Goal: Information Seeking & Learning: Learn about a topic

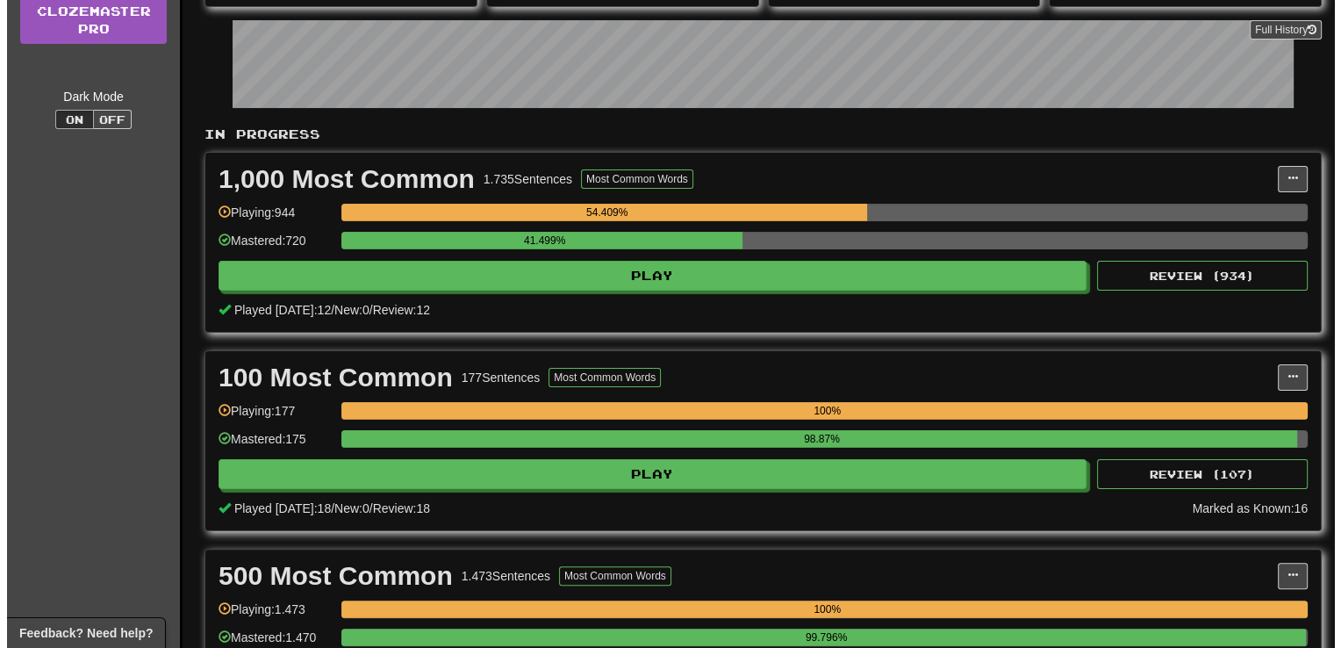
scroll to position [288, 0]
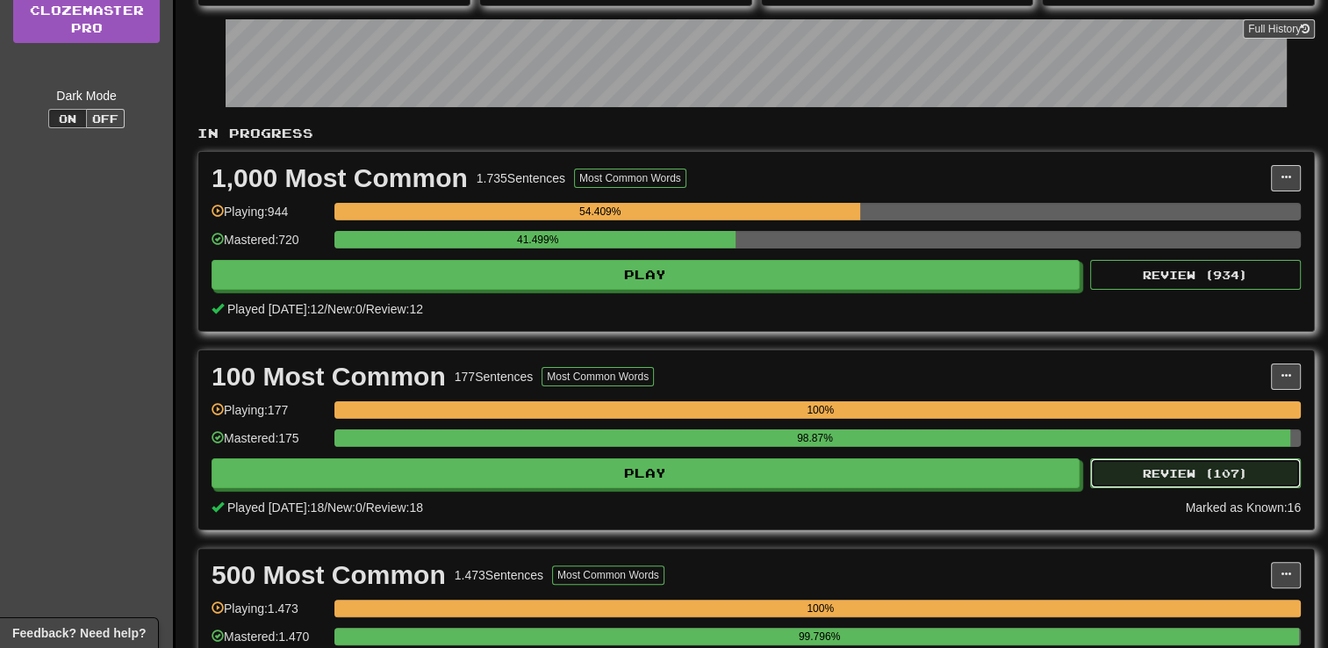
click at [1197, 476] on button "Review ( 107 )" at bounding box center [1195, 473] width 211 height 30
select select "**"
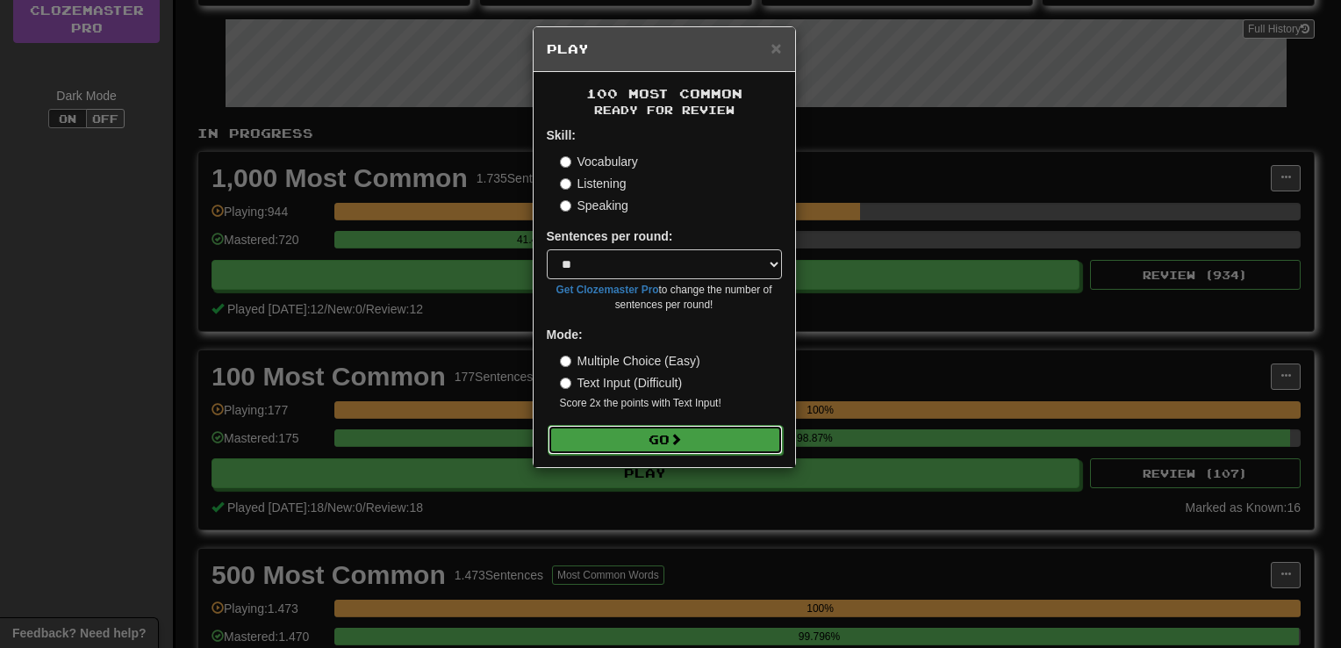
click at [660, 447] on button "Go" at bounding box center [665, 440] width 235 height 30
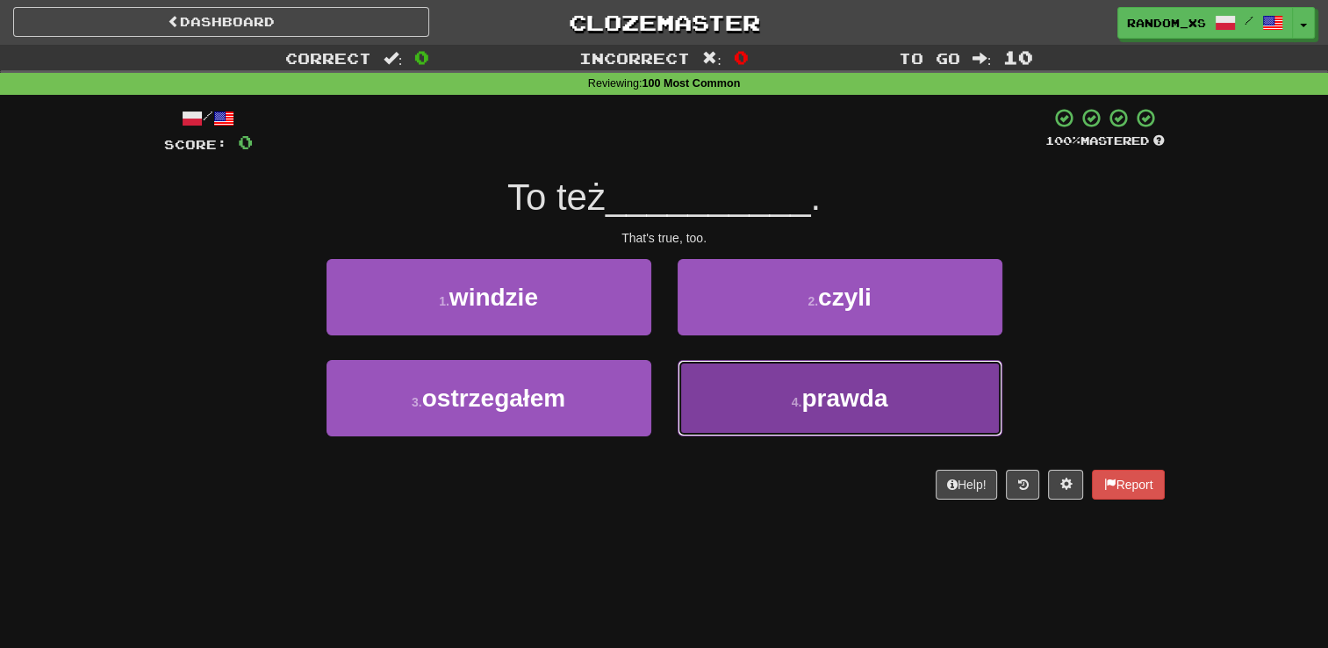
click at [744, 384] on button "4 . prawda" at bounding box center [839, 398] width 325 height 76
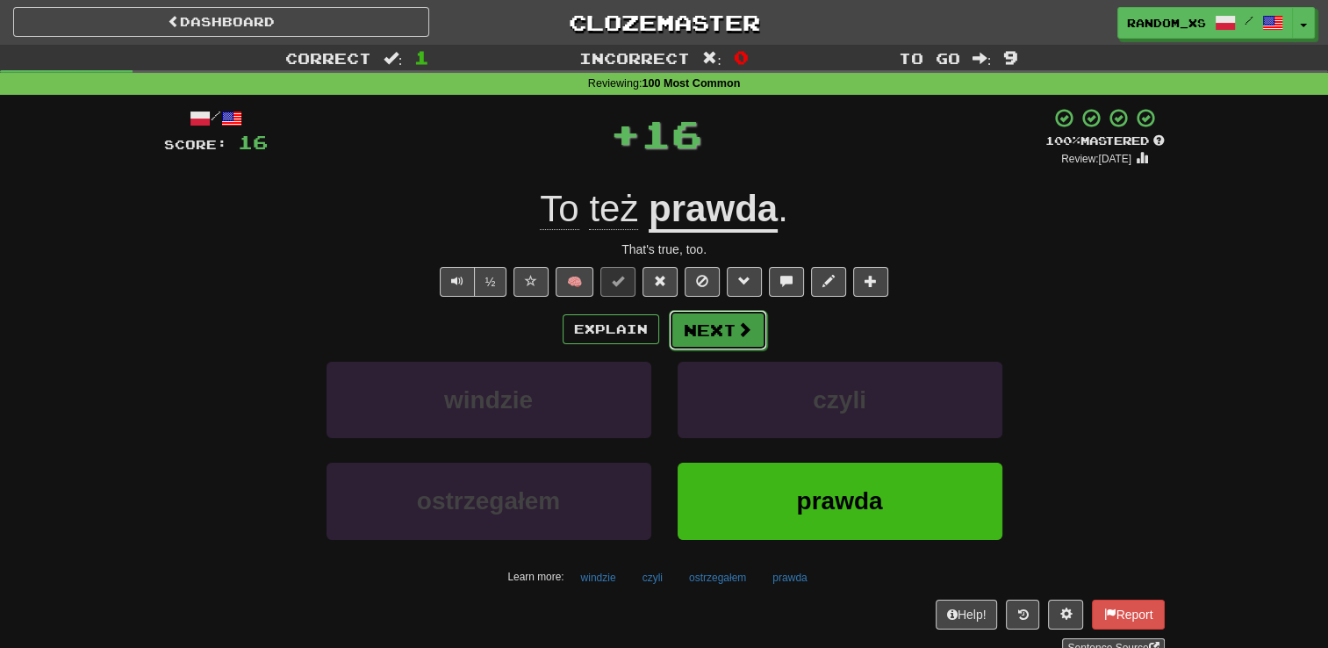
click at [704, 332] on button "Next" at bounding box center [718, 330] width 98 height 40
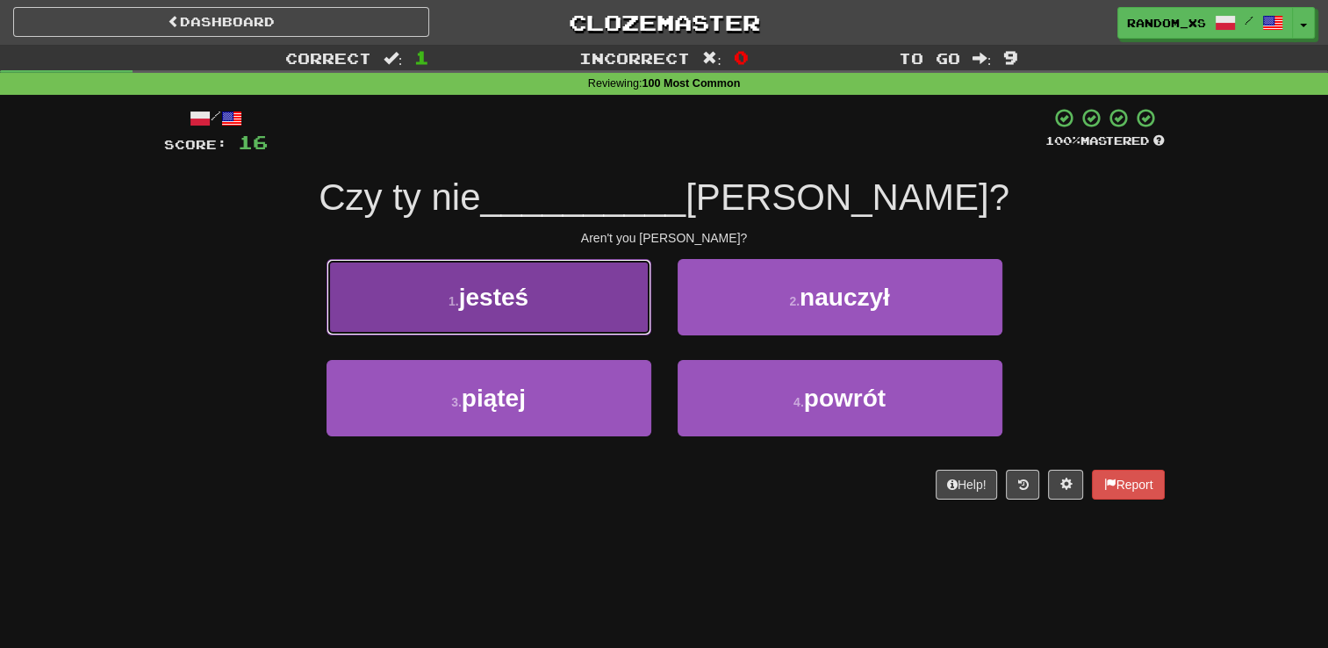
click at [559, 293] on button "1 . jesteś" at bounding box center [488, 297] width 325 height 76
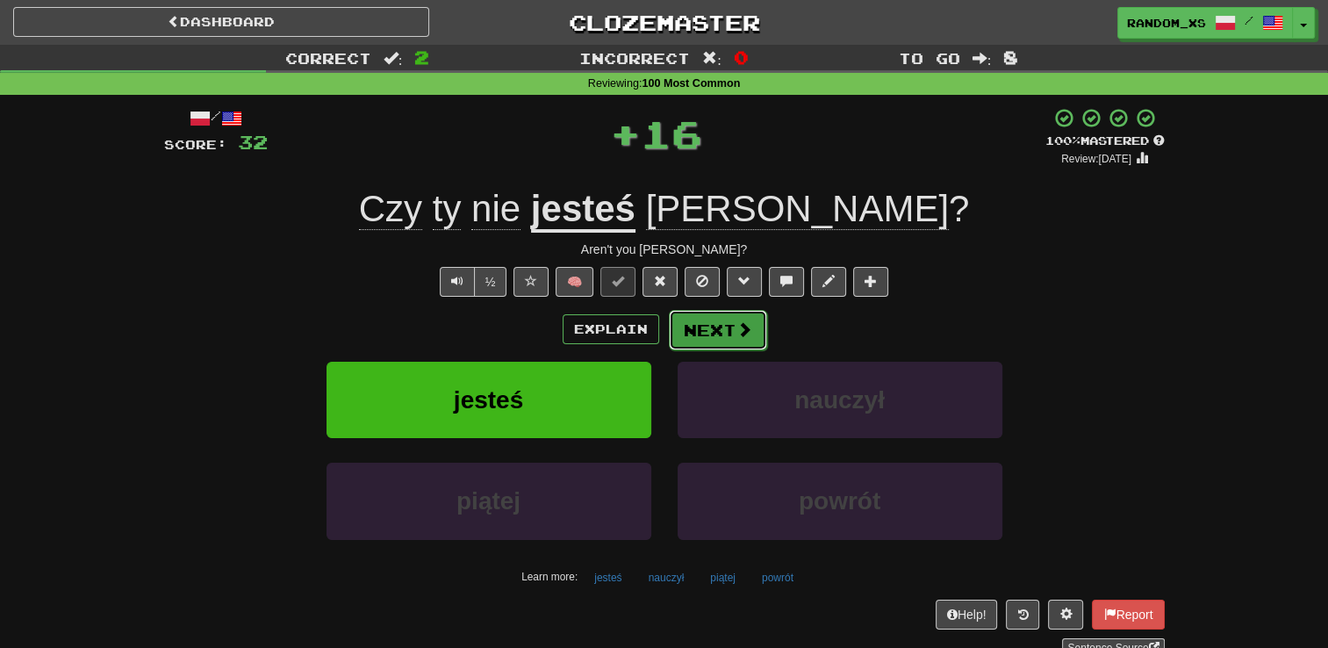
click at [716, 341] on button "Next" at bounding box center [718, 330] width 98 height 40
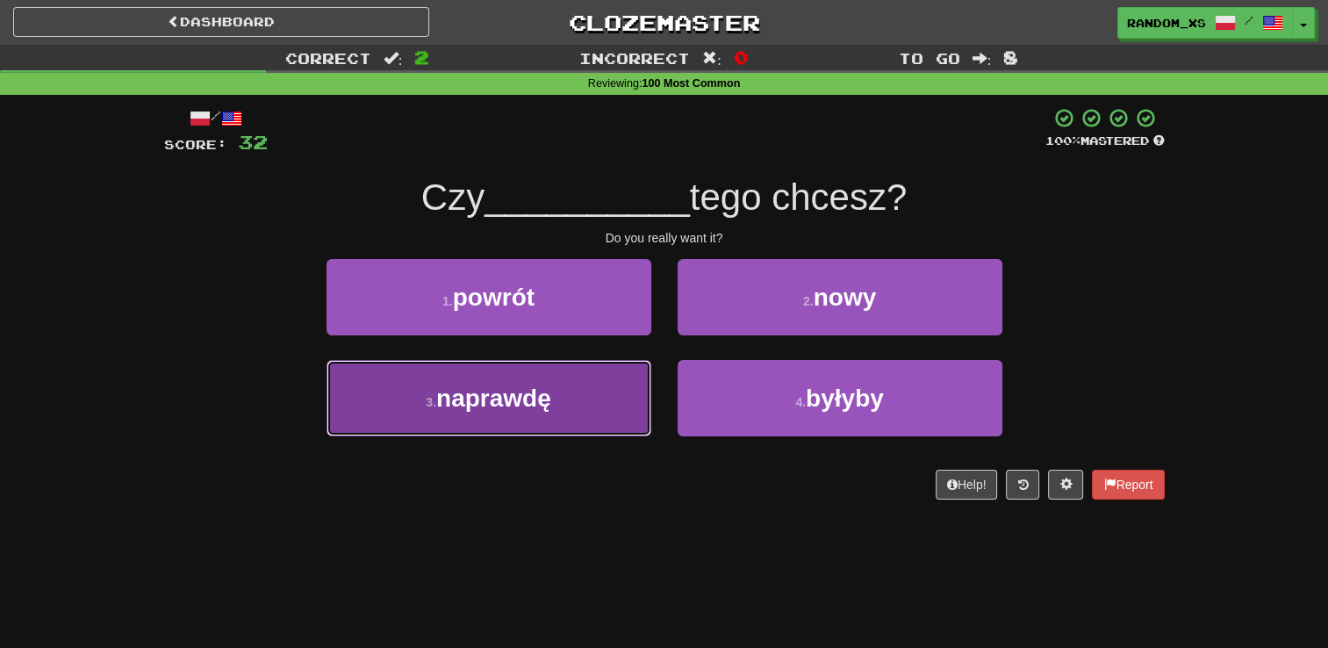
click at [576, 407] on button "3 . naprawdę" at bounding box center [488, 398] width 325 height 76
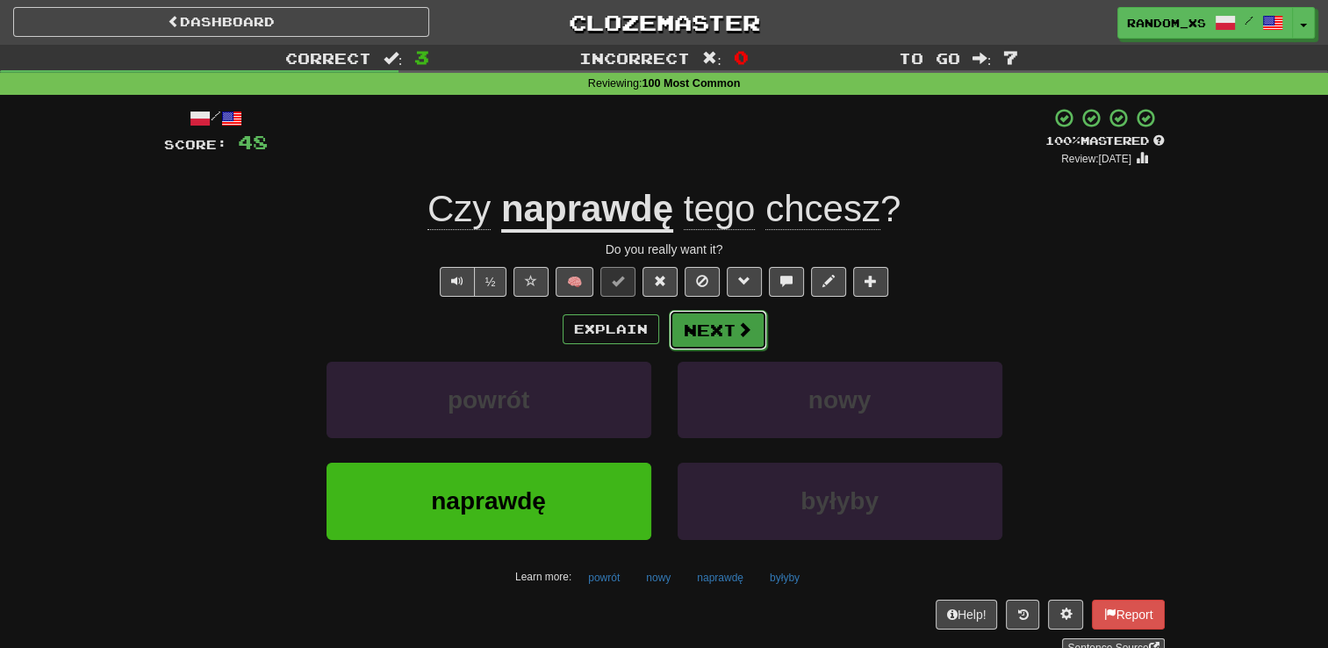
click at [725, 327] on button "Next" at bounding box center [718, 330] width 98 height 40
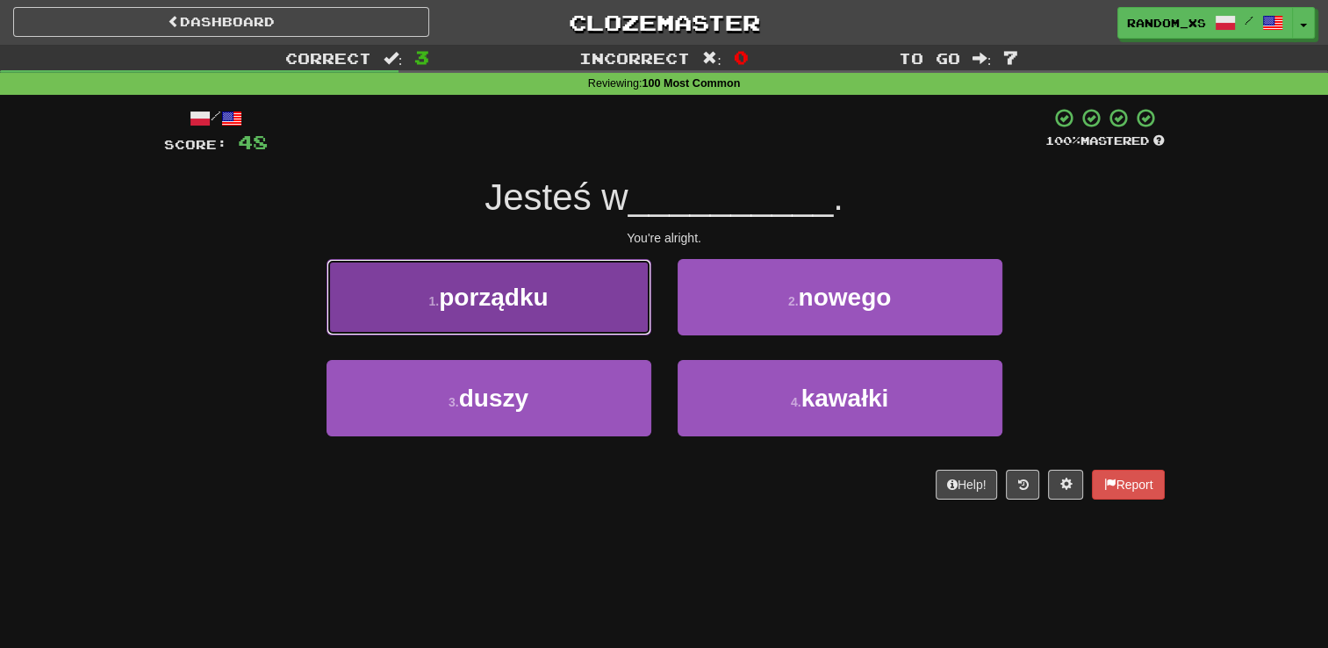
click at [562, 307] on button "1 . porządku" at bounding box center [488, 297] width 325 height 76
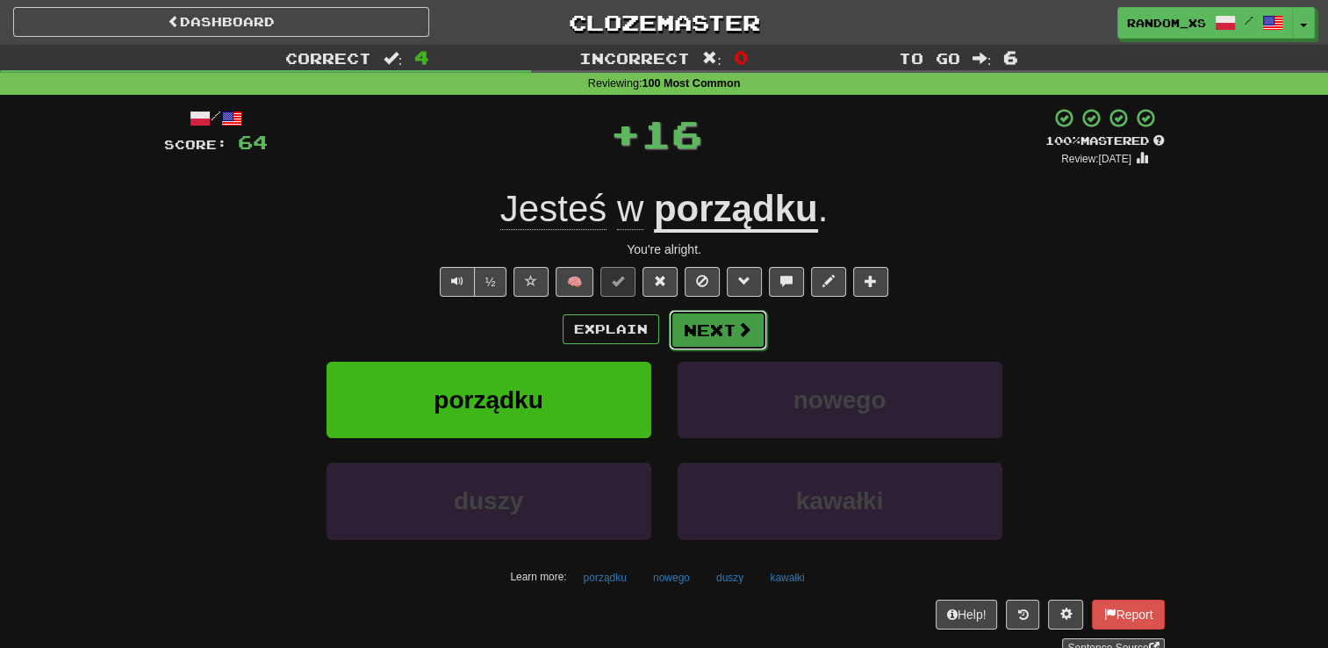
click at [714, 340] on button "Next" at bounding box center [718, 330] width 98 height 40
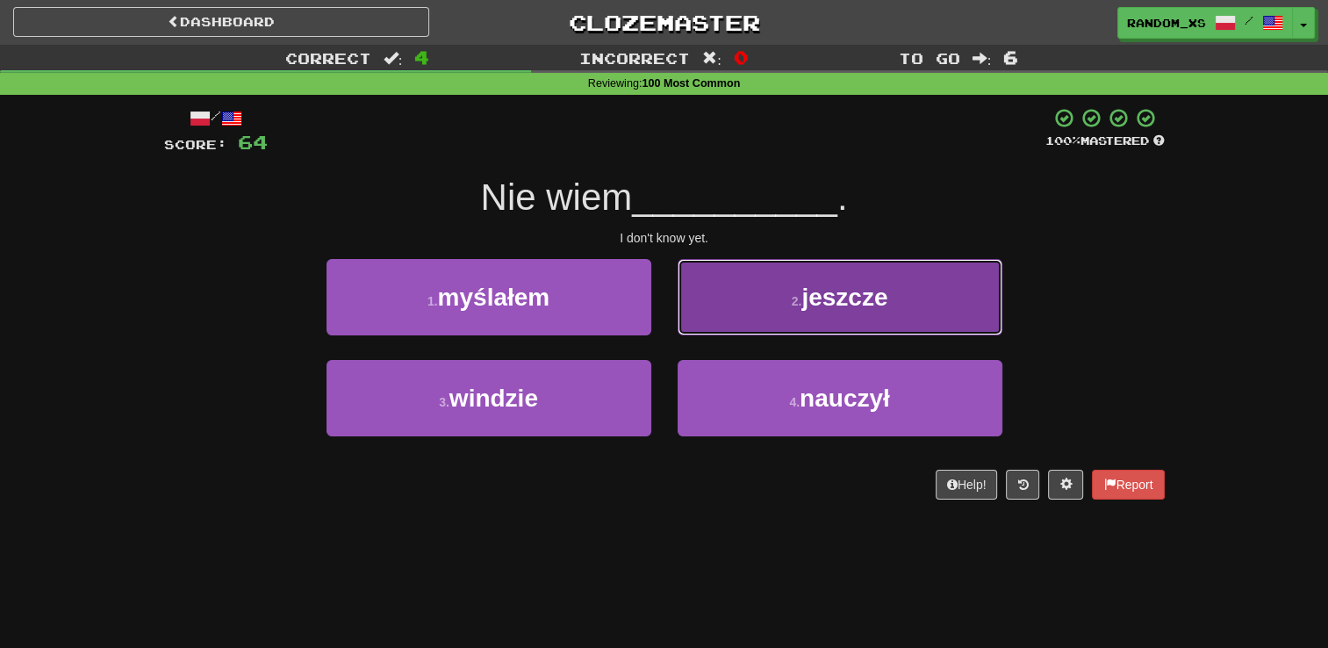
click at [739, 310] on button "2 . jeszcze" at bounding box center [839, 297] width 325 height 76
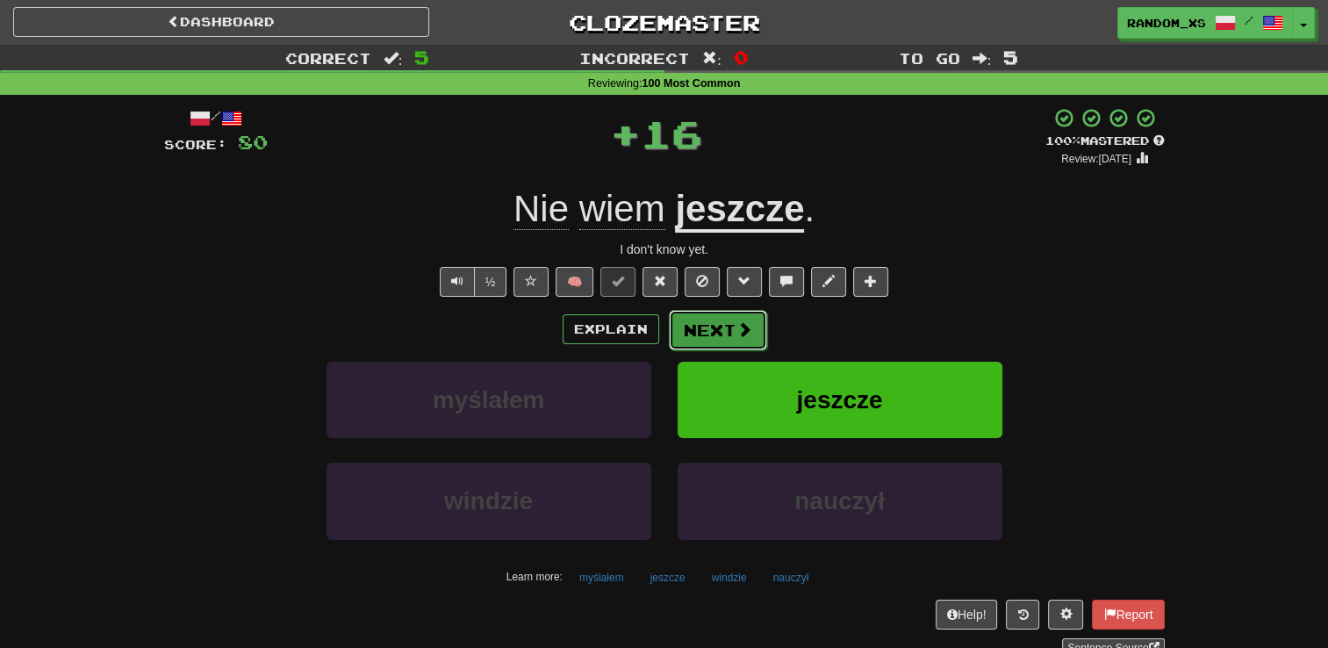
click at [712, 345] on button "Next" at bounding box center [718, 330] width 98 height 40
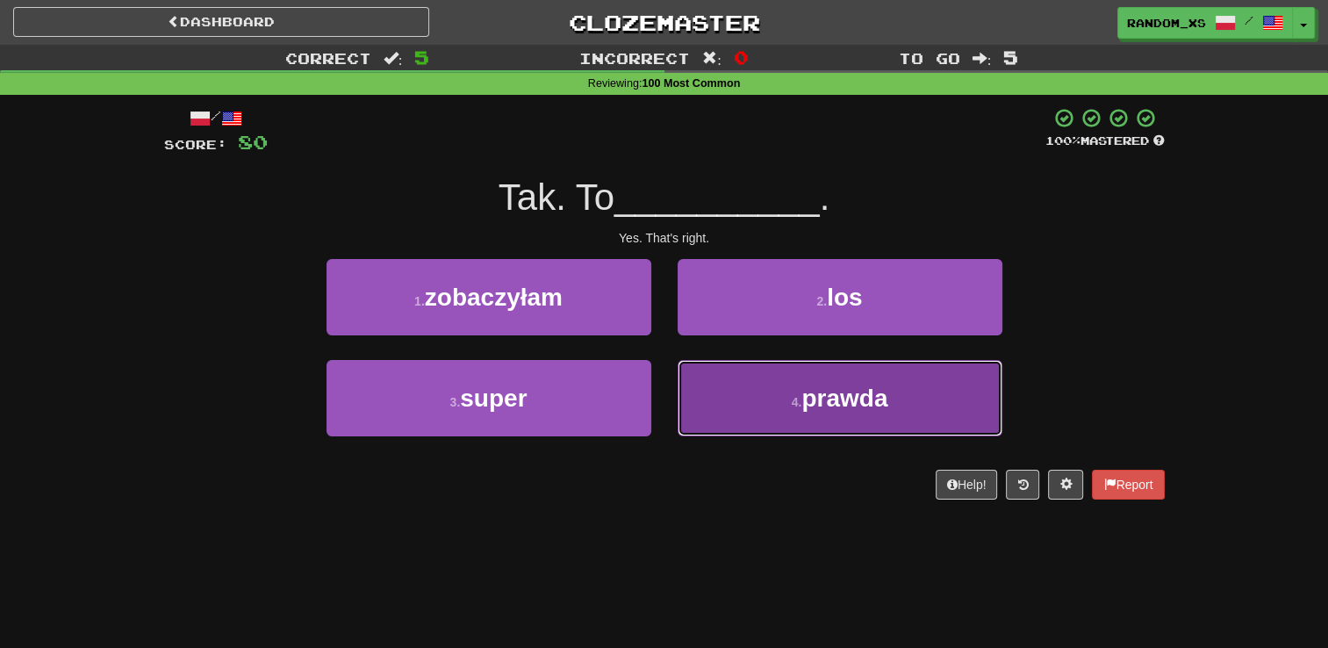
click at [716, 408] on button "4 . prawda" at bounding box center [839, 398] width 325 height 76
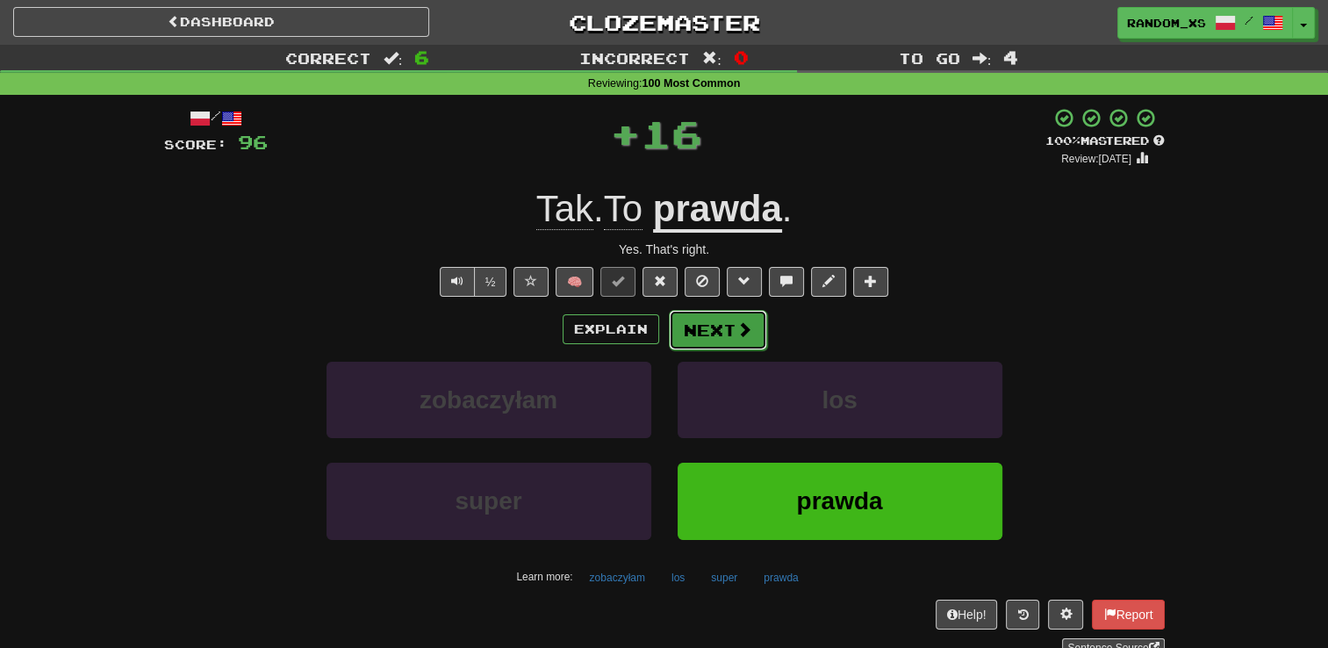
click at [695, 336] on button "Next" at bounding box center [718, 330] width 98 height 40
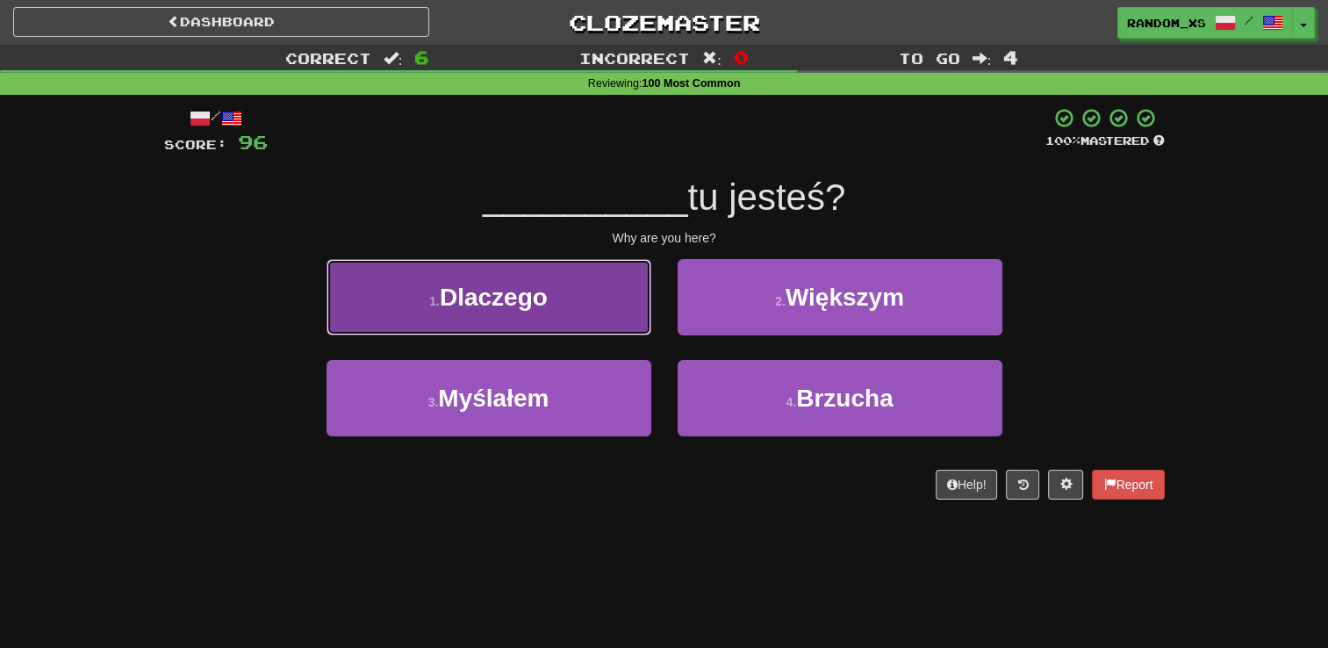
click at [568, 300] on button "1 . Dlaczego" at bounding box center [488, 297] width 325 height 76
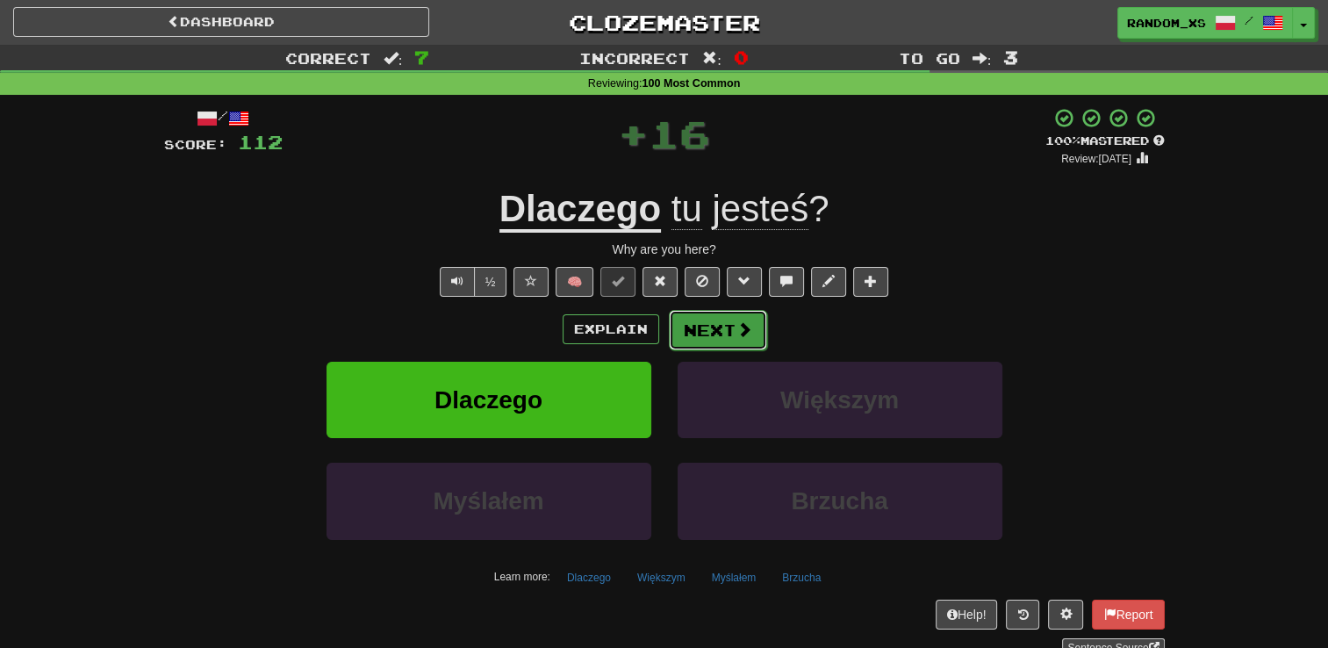
click at [728, 336] on button "Next" at bounding box center [718, 330] width 98 height 40
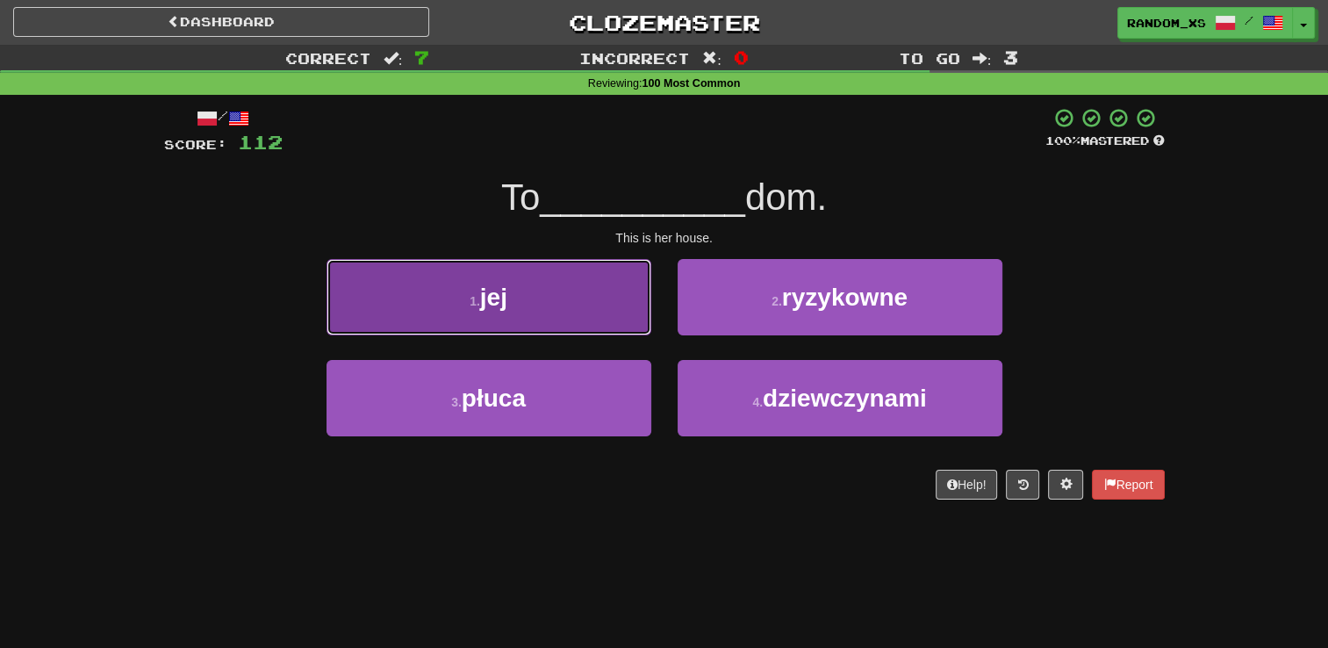
click at [583, 309] on button "1 . jej" at bounding box center [488, 297] width 325 height 76
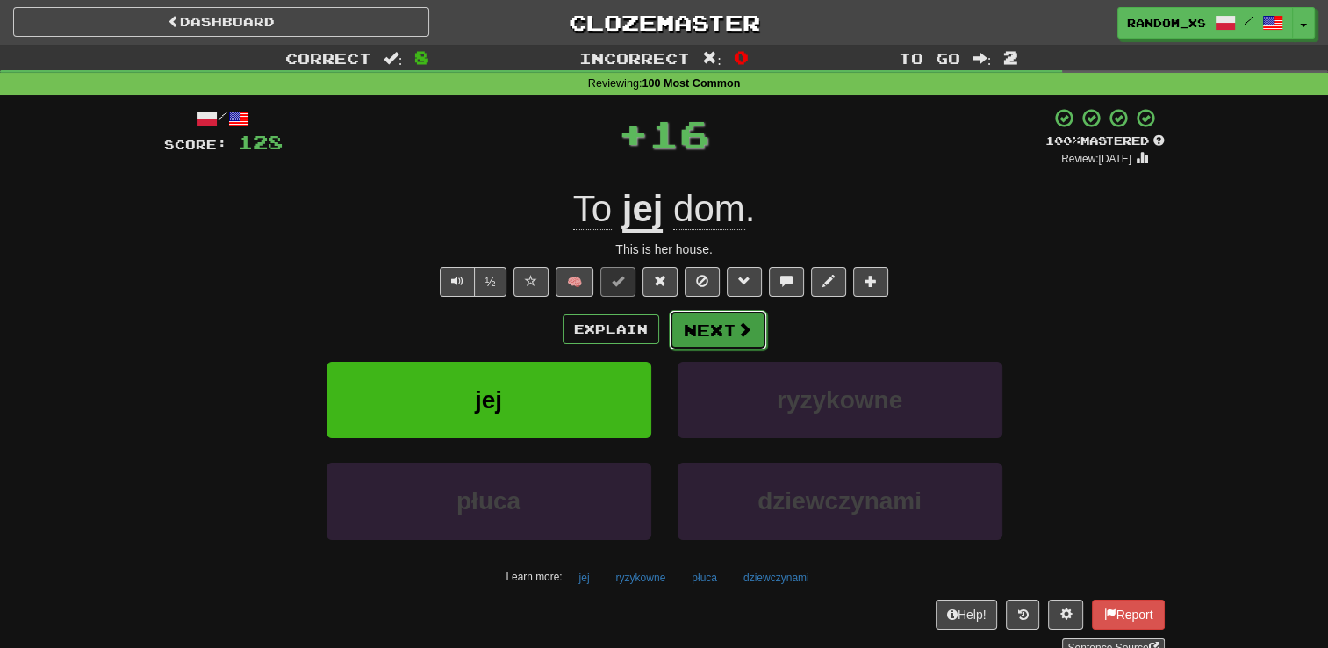
click at [699, 325] on button "Next" at bounding box center [718, 330] width 98 height 40
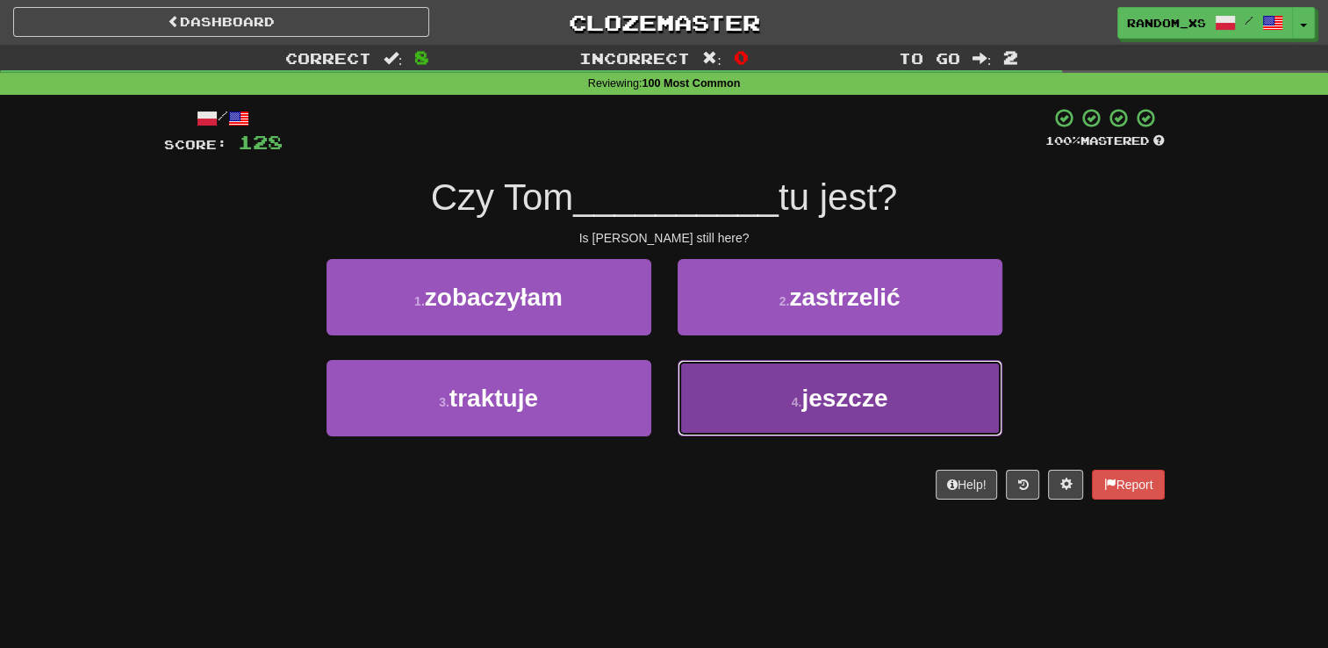
click at [733, 408] on button "4 . jeszcze" at bounding box center [839, 398] width 325 height 76
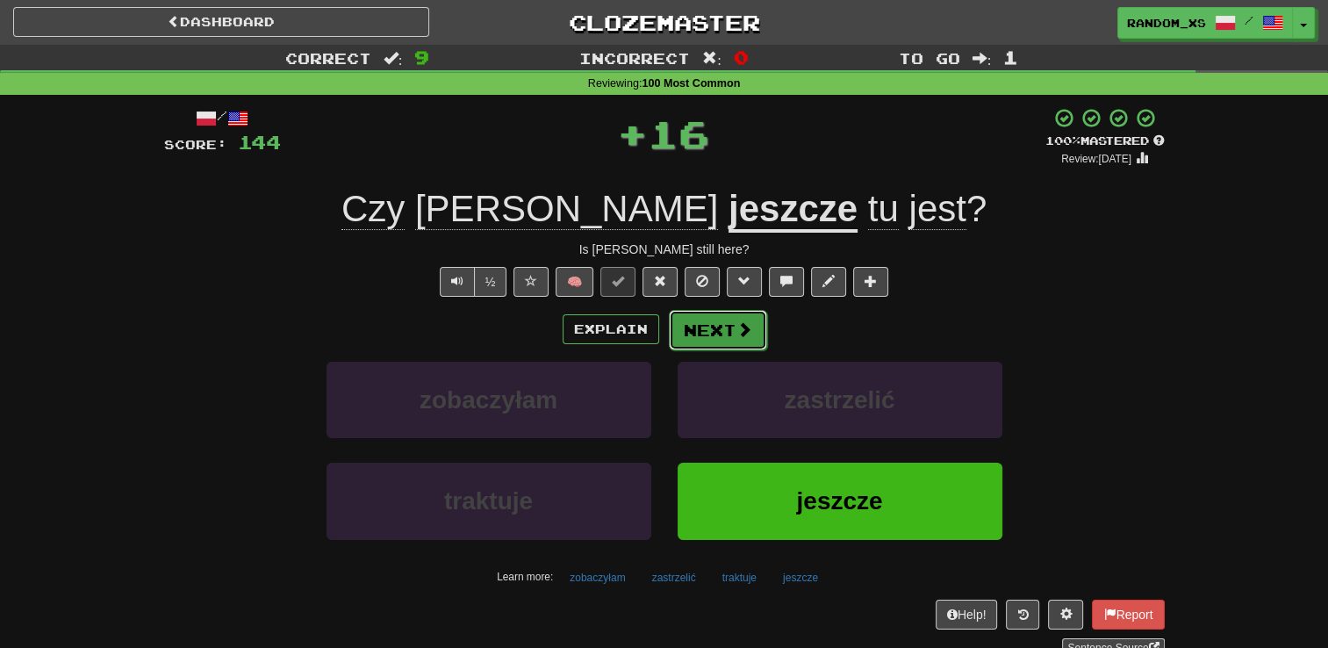
click at [692, 338] on button "Next" at bounding box center [718, 330] width 98 height 40
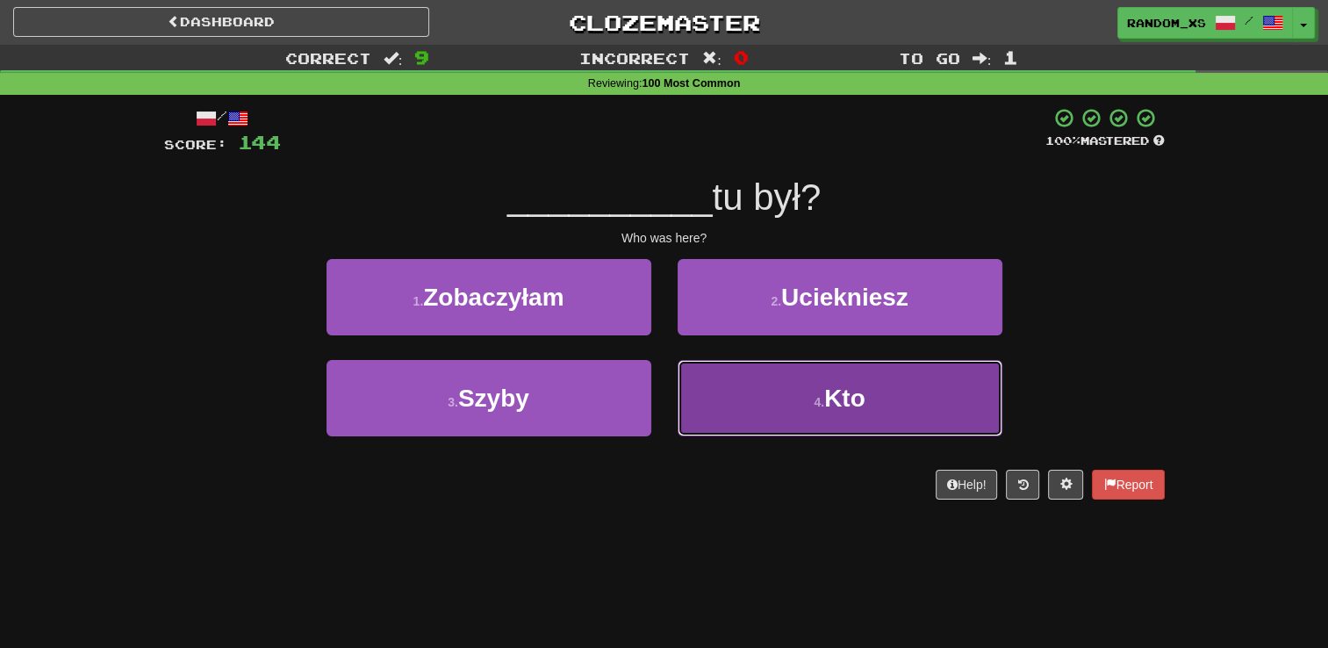
click at [734, 413] on button "4 . Kto" at bounding box center [839, 398] width 325 height 76
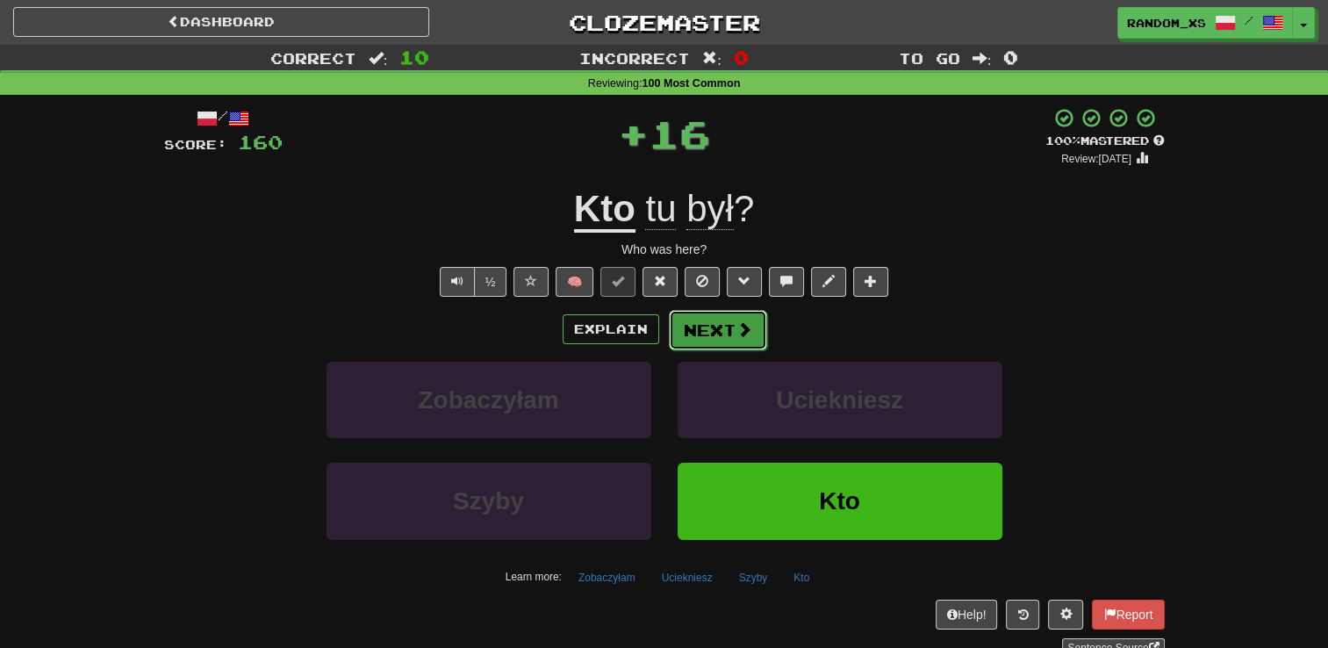
click at [702, 314] on button "Next" at bounding box center [718, 330] width 98 height 40
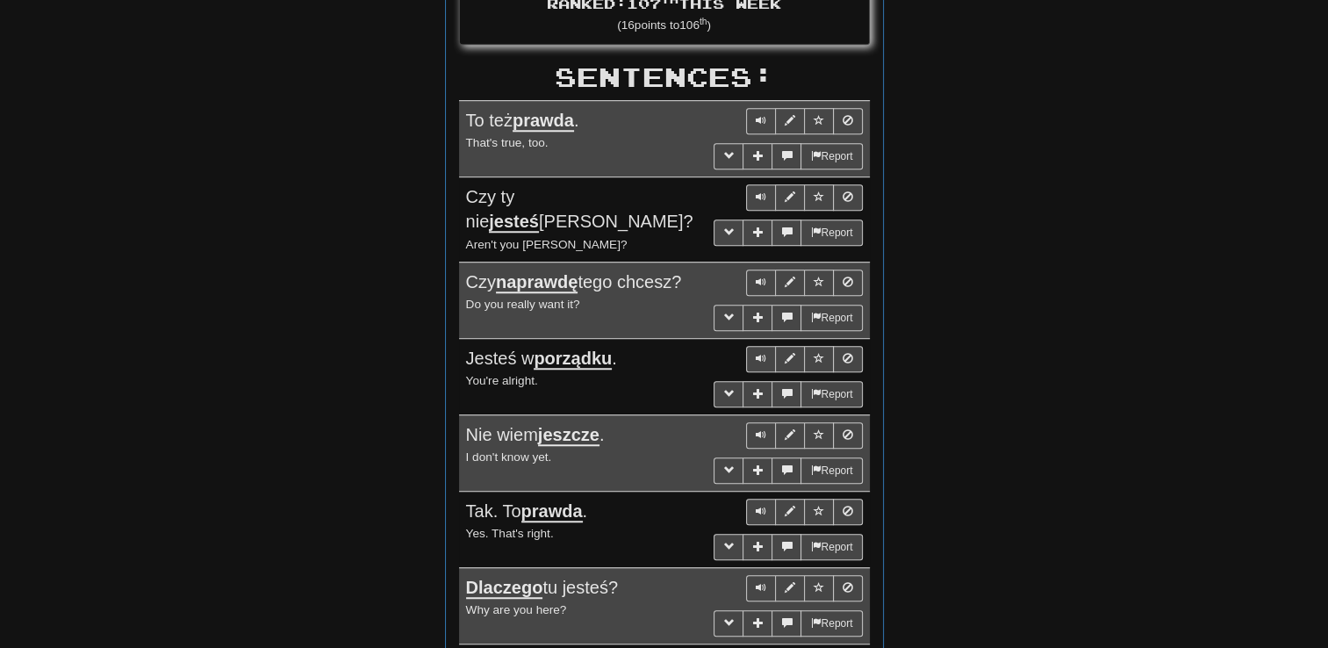
scroll to position [1088, 0]
click at [783, 149] on span "More sentence controls" at bounding box center [786, 154] width 11 height 11
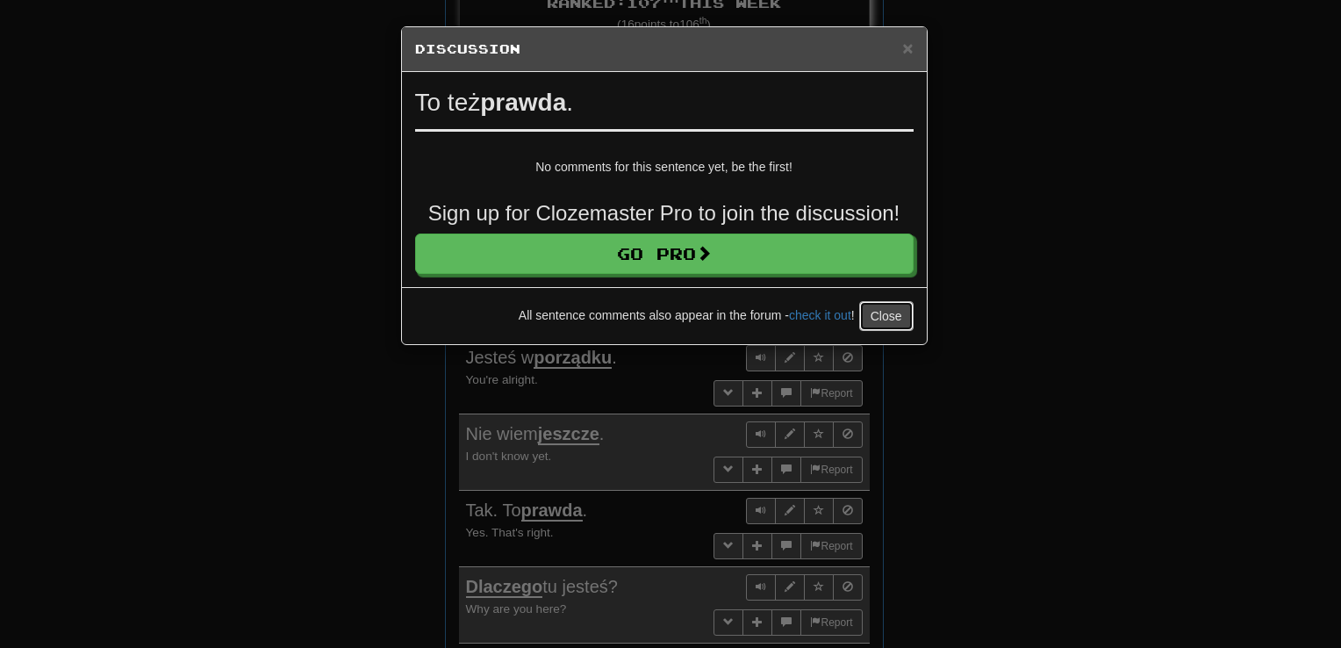
click at [891, 312] on button "Close" at bounding box center [886, 316] width 54 height 30
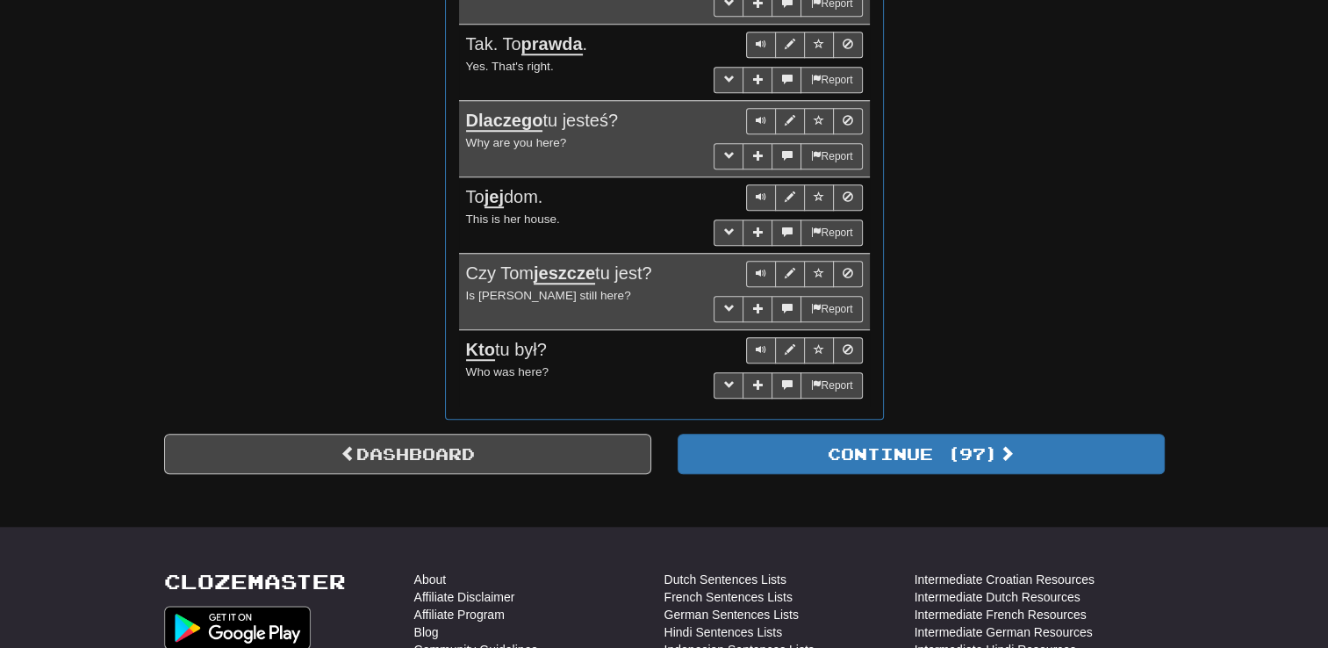
scroll to position [1558, 0]
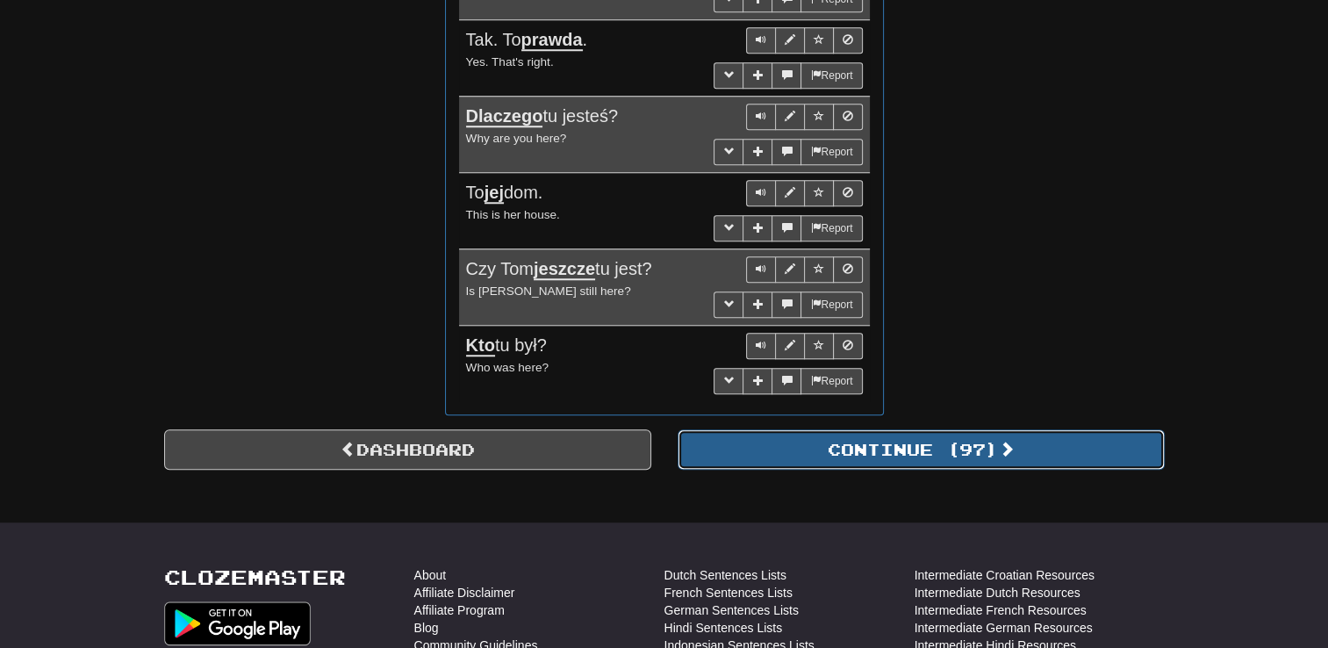
click at [913, 433] on button "Continue ( 97 )" at bounding box center [920, 449] width 487 height 40
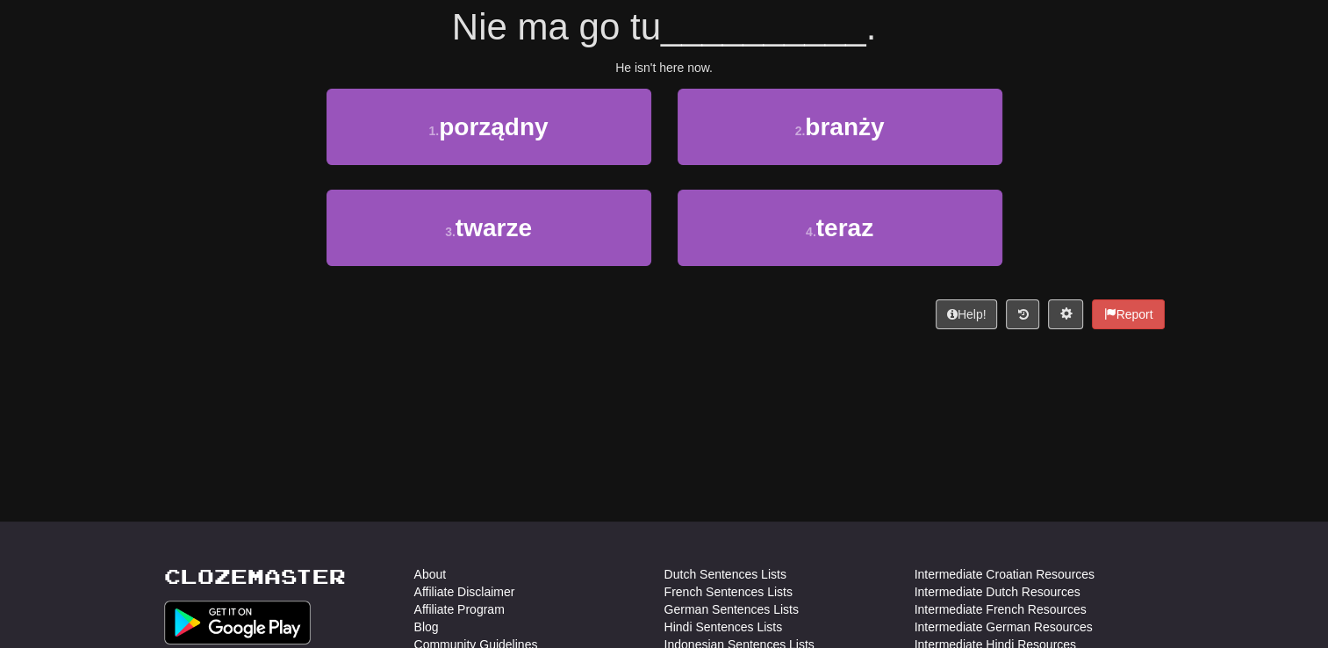
scroll to position [0, 0]
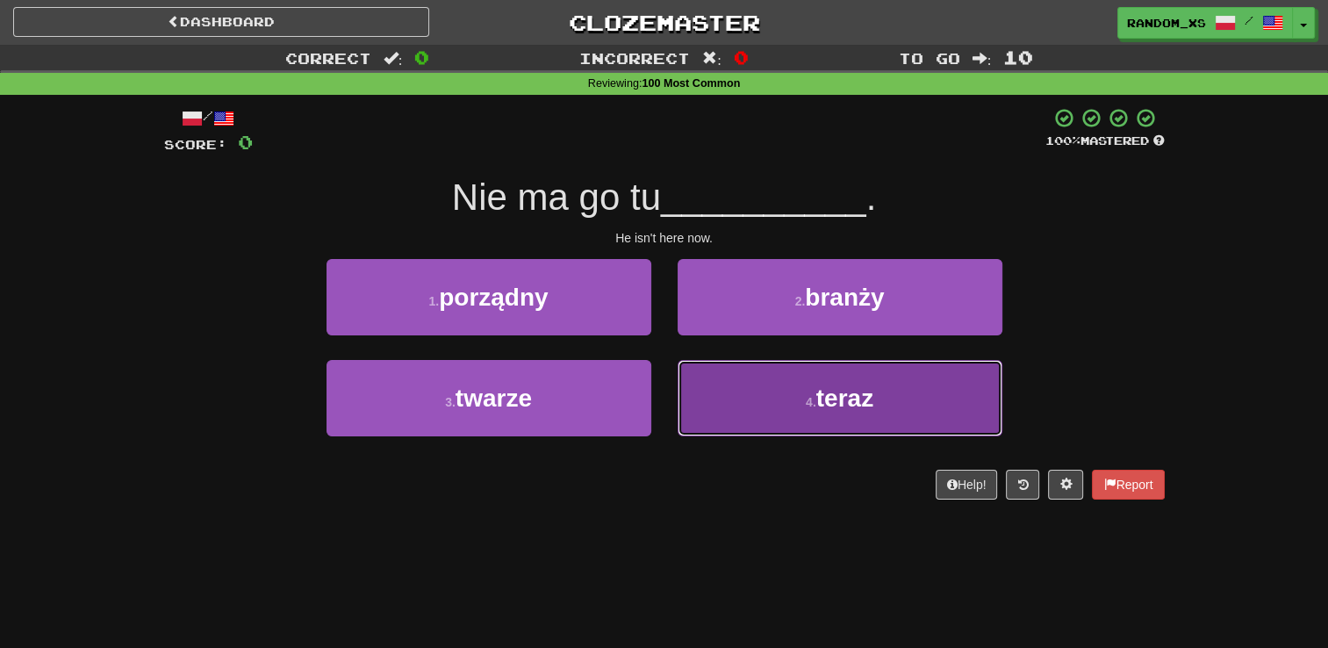
click at [709, 395] on button "4 . teraz" at bounding box center [839, 398] width 325 height 76
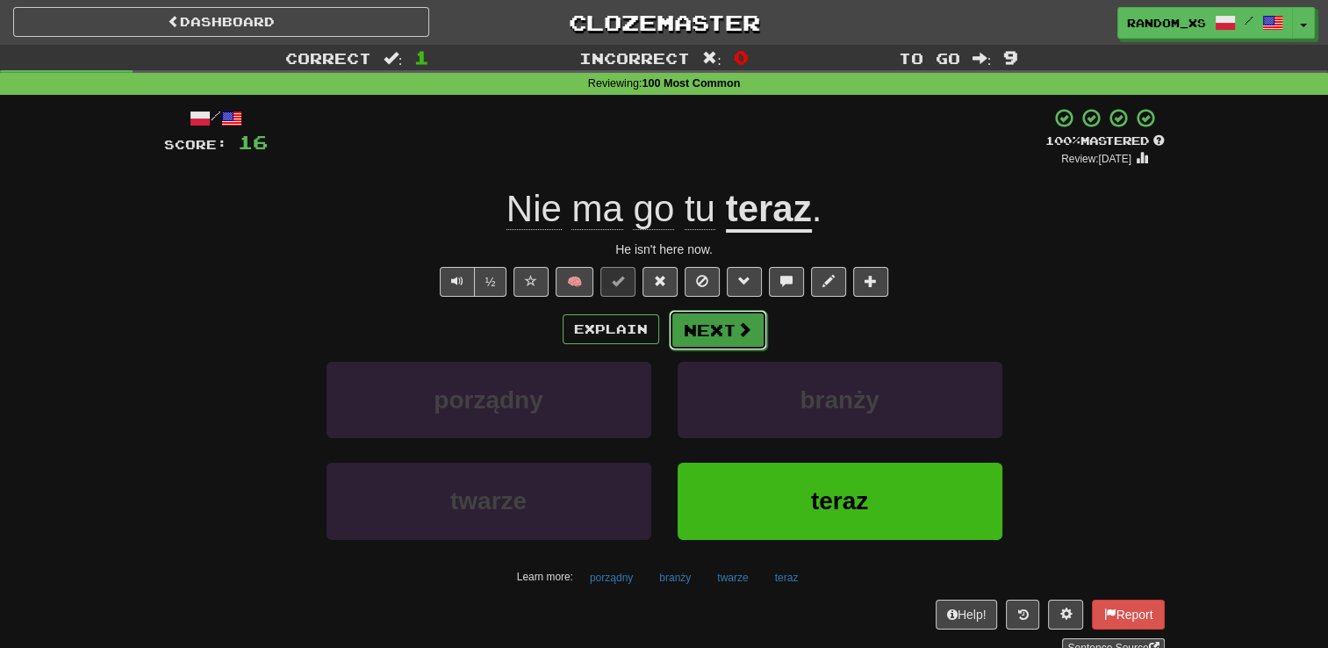
click at [713, 332] on button "Next" at bounding box center [718, 330] width 98 height 40
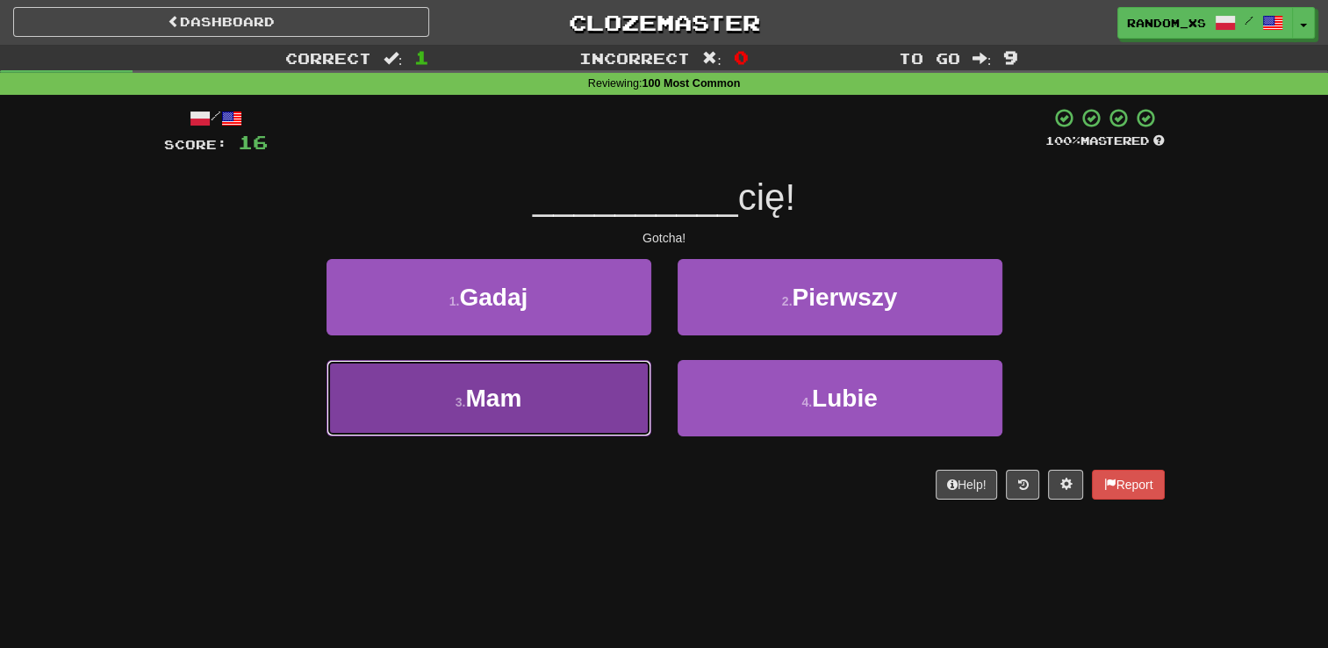
click at [576, 405] on button "3 . Mam" at bounding box center [488, 398] width 325 height 76
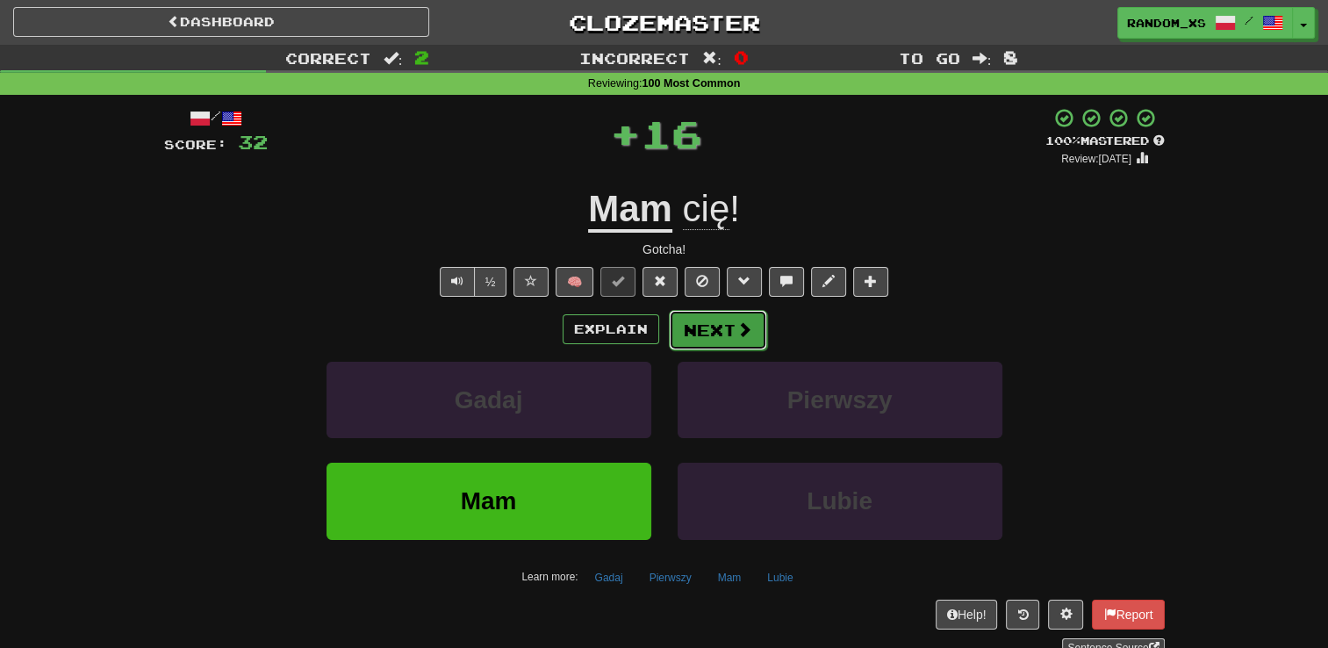
click at [695, 330] on button "Next" at bounding box center [718, 330] width 98 height 40
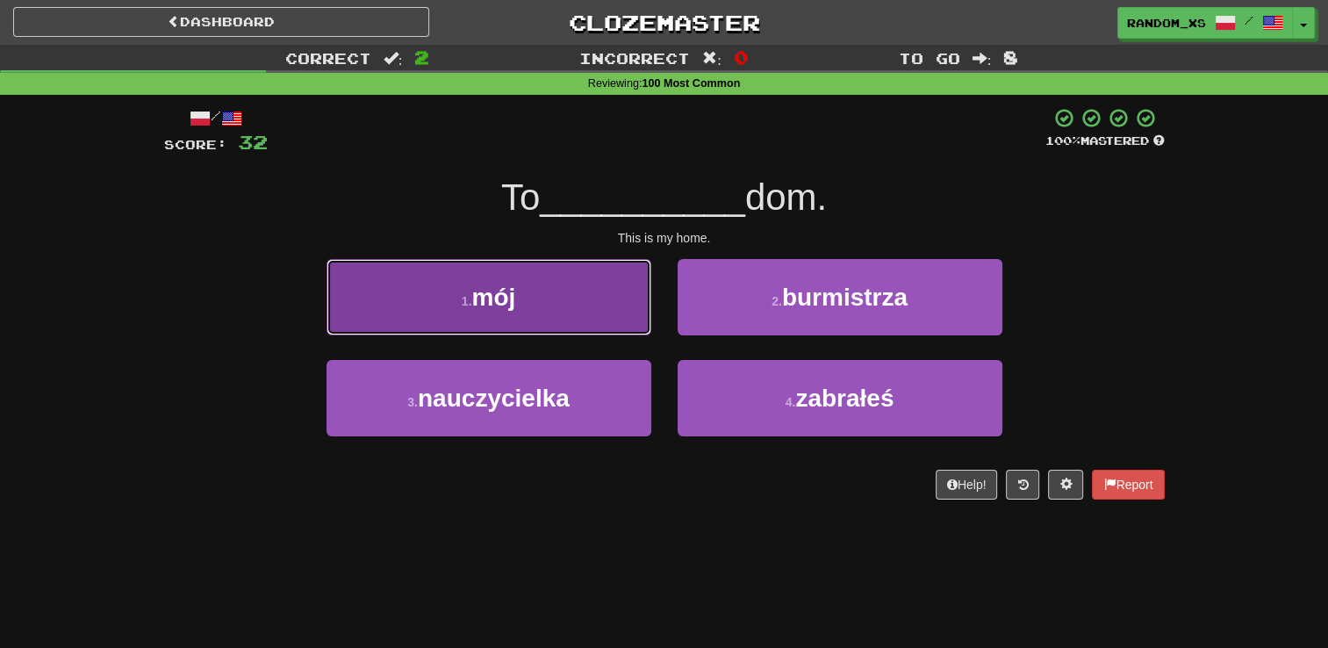
click at [566, 284] on button "1 . mój" at bounding box center [488, 297] width 325 height 76
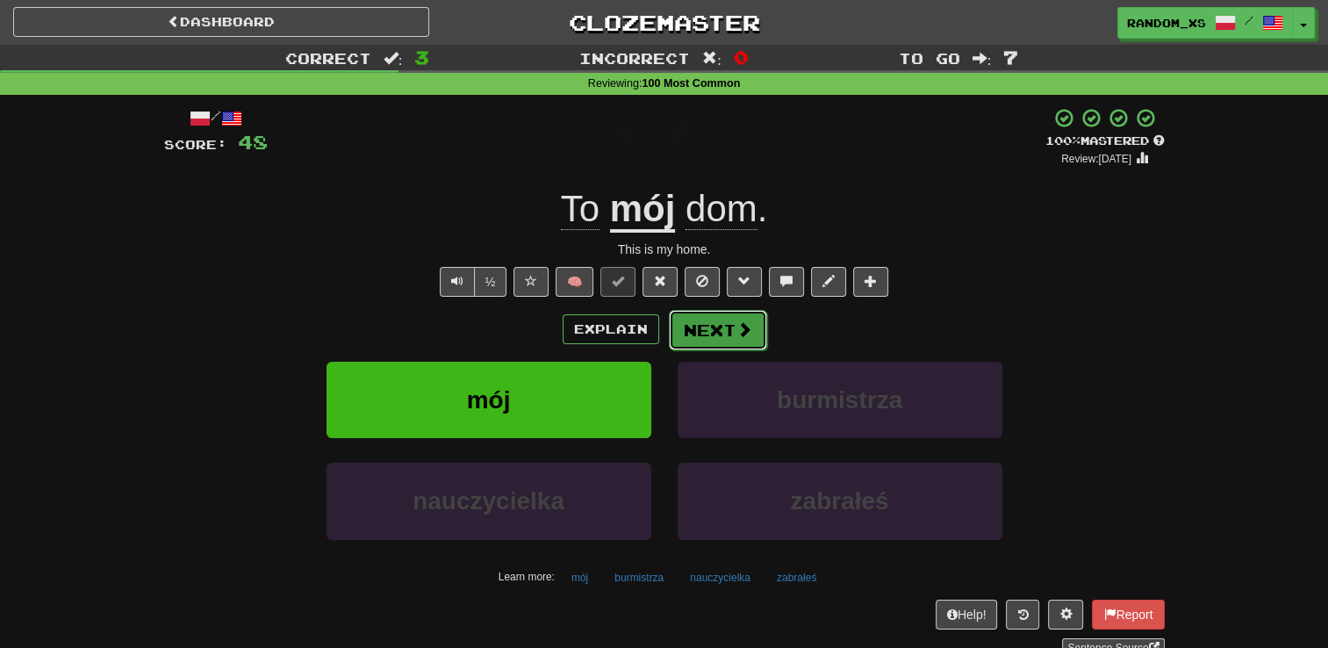
click at [710, 333] on button "Next" at bounding box center [718, 330] width 98 height 40
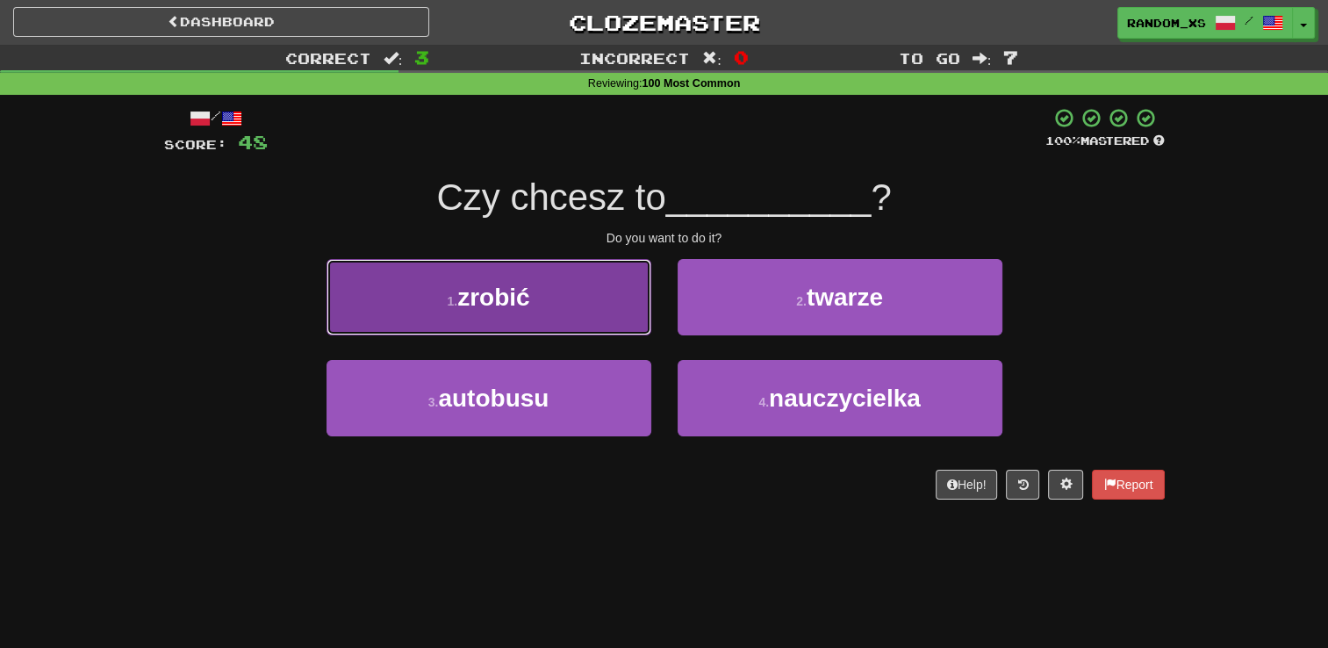
click at [596, 293] on button "1 . zrobić" at bounding box center [488, 297] width 325 height 76
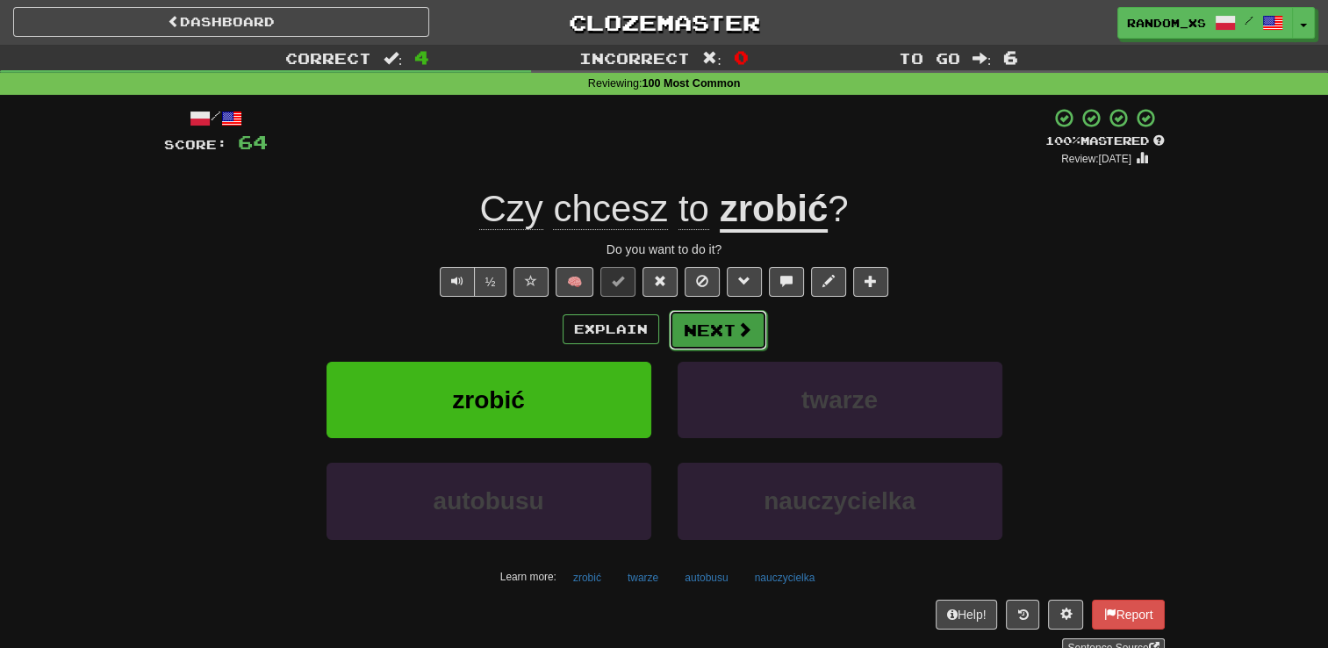
click at [716, 341] on button "Next" at bounding box center [718, 330] width 98 height 40
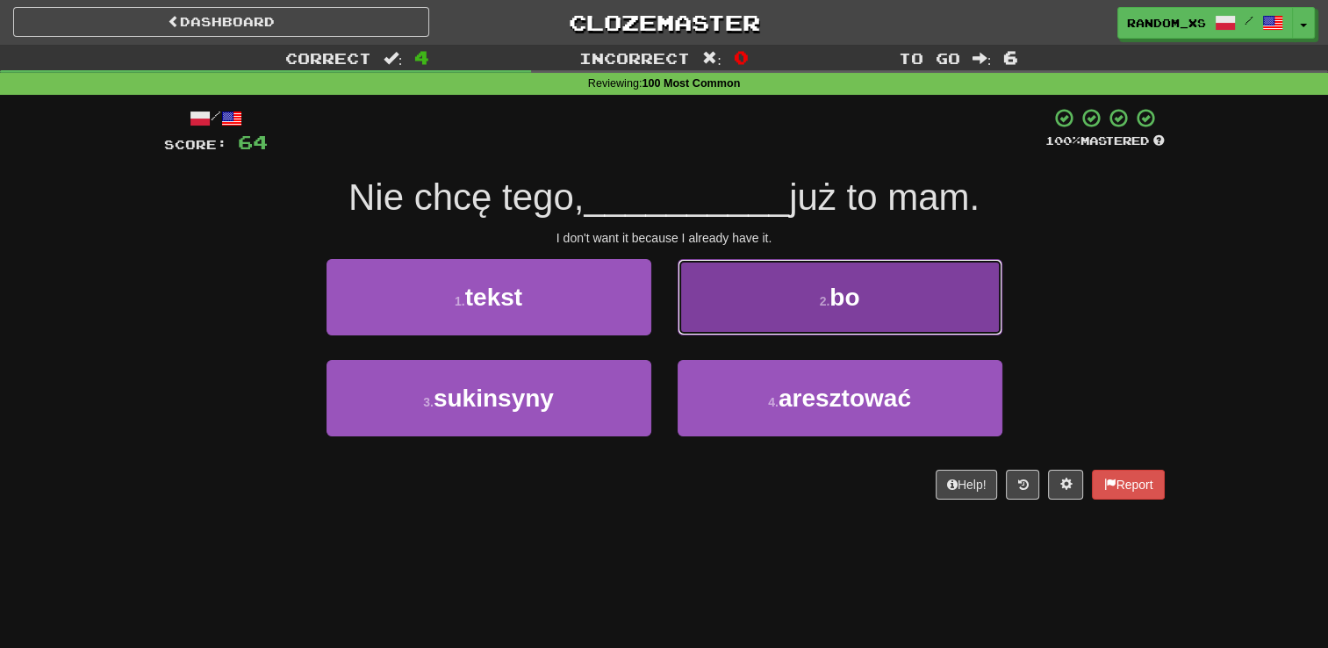
click at [737, 315] on button "2 . bo" at bounding box center [839, 297] width 325 height 76
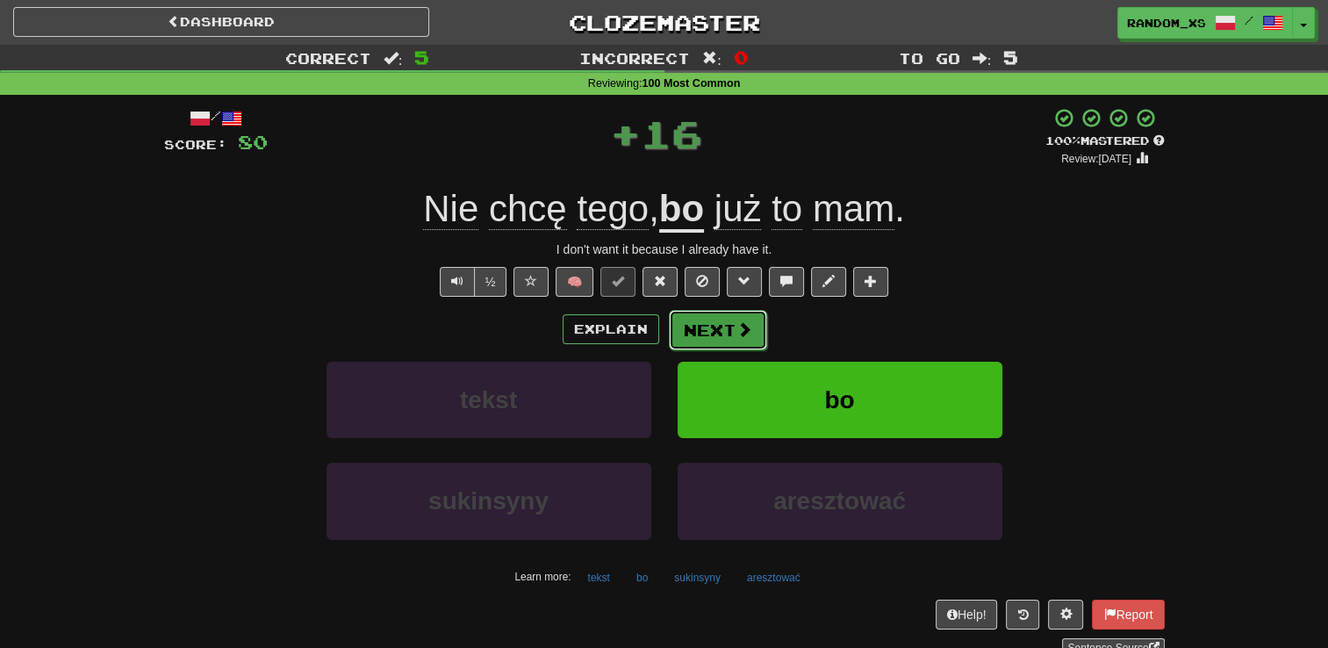
click at [691, 333] on button "Next" at bounding box center [718, 330] width 98 height 40
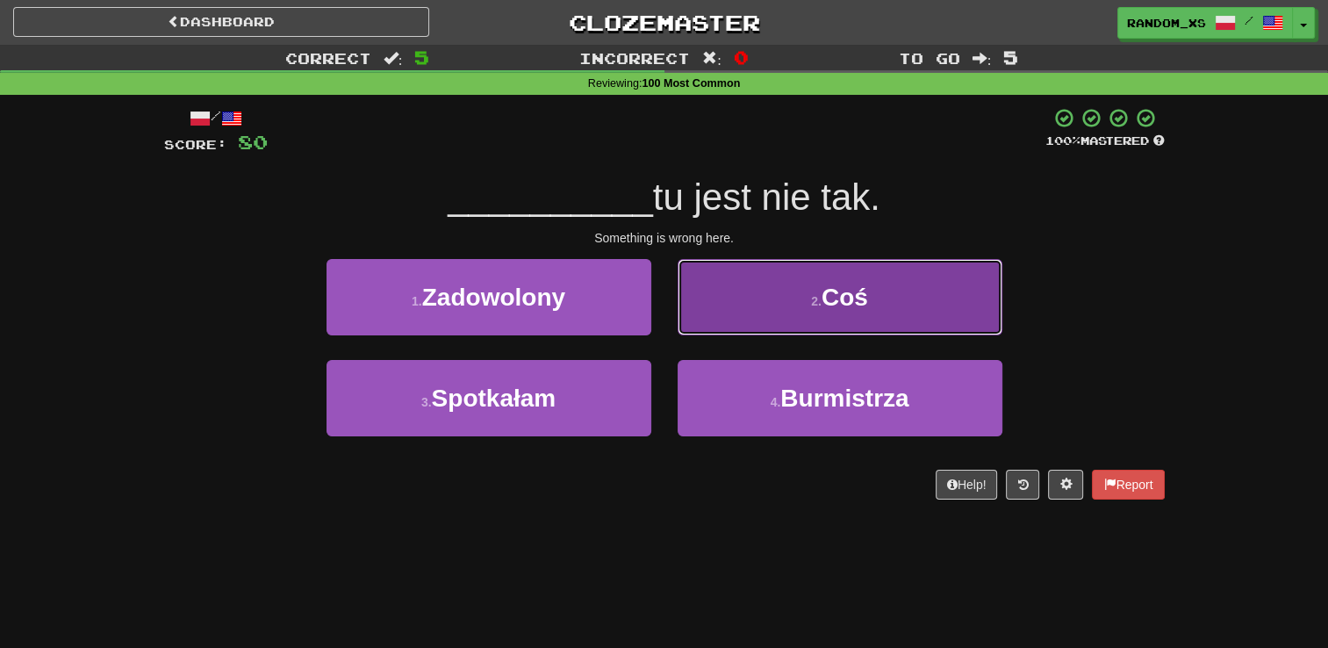
click at [728, 308] on button "2 . Coś" at bounding box center [839, 297] width 325 height 76
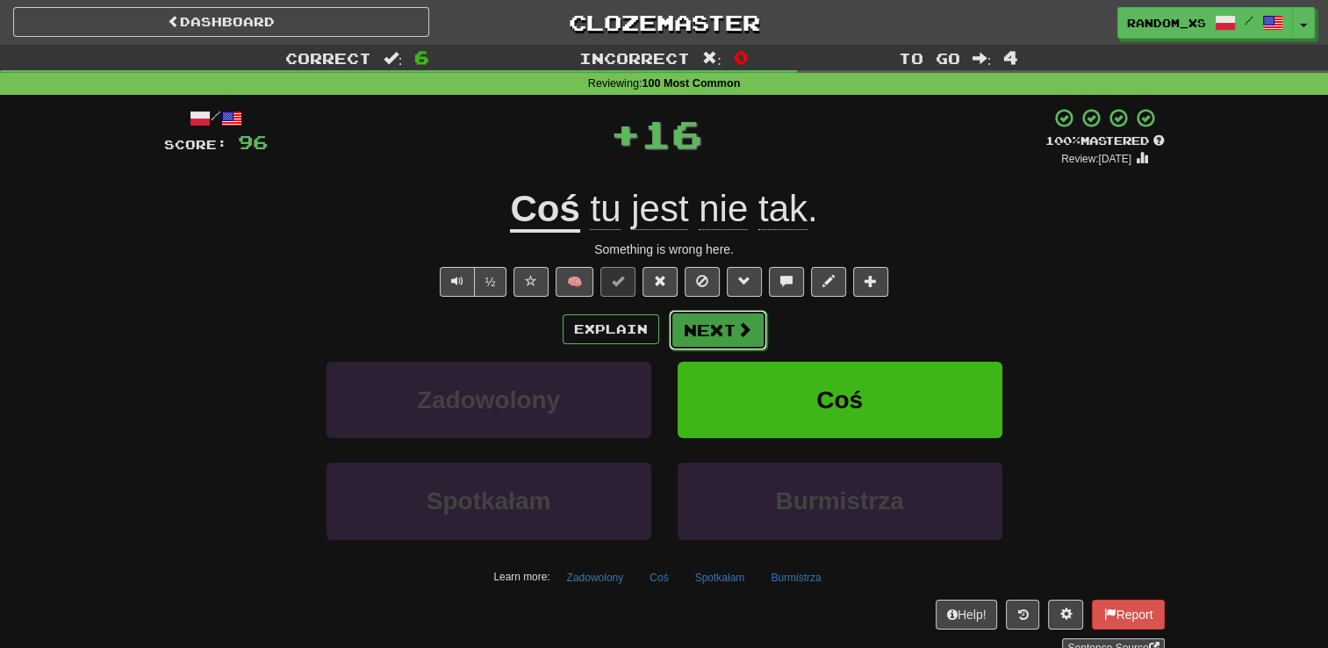
click at [712, 338] on button "Next" at bounding box center [718, 330] width 98 height 40
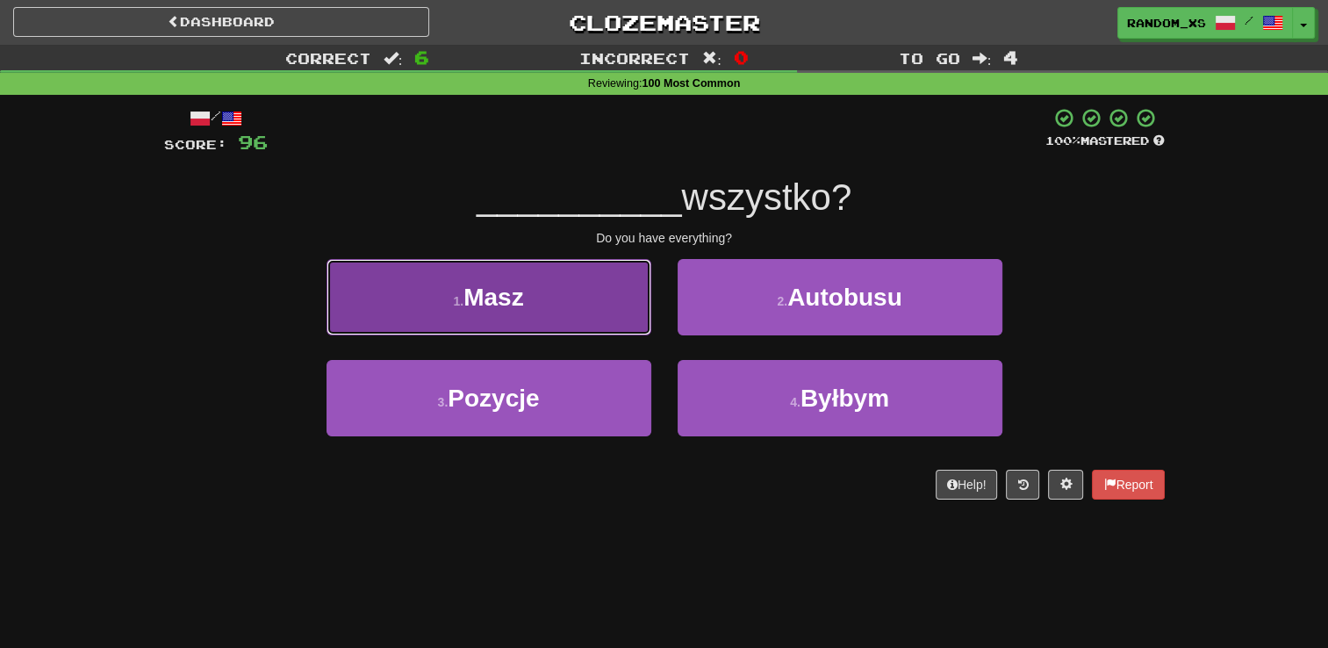
click at [588, 313] on button "1 . Masz" at bounding box center [488, 297] width 325 height 76
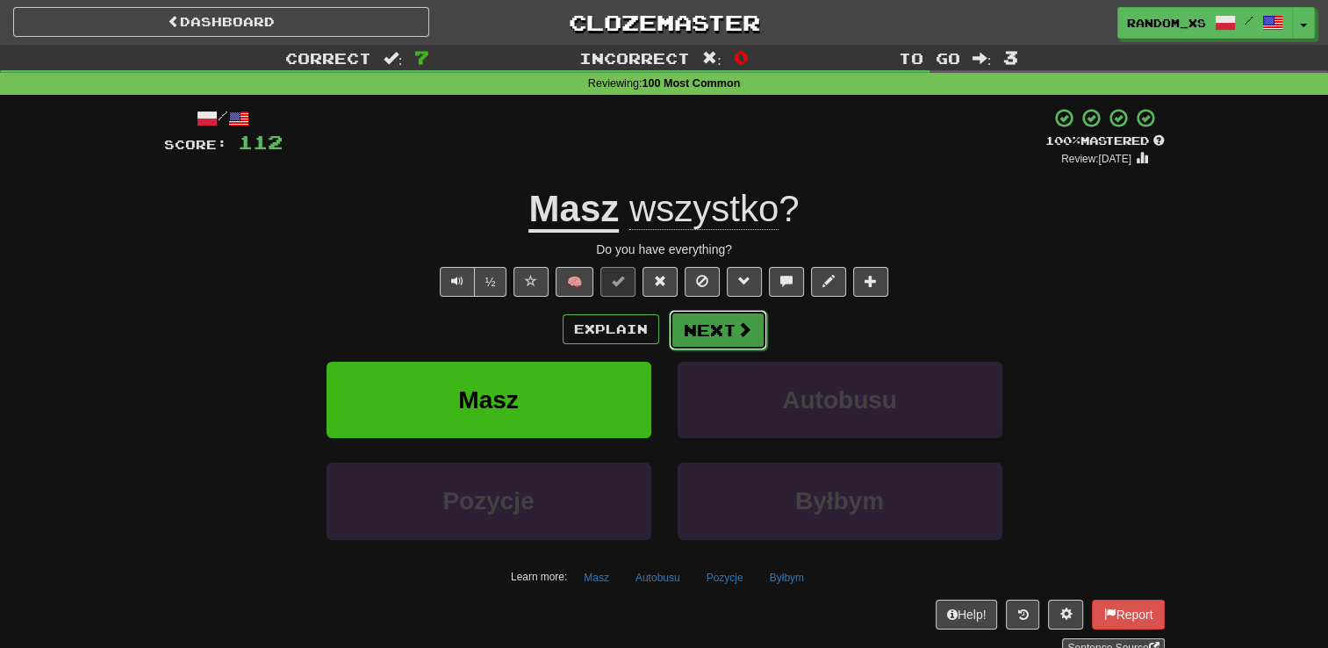
click at [710, 338] on button "Next" at bounding box center [718, 330] width 98 height 40
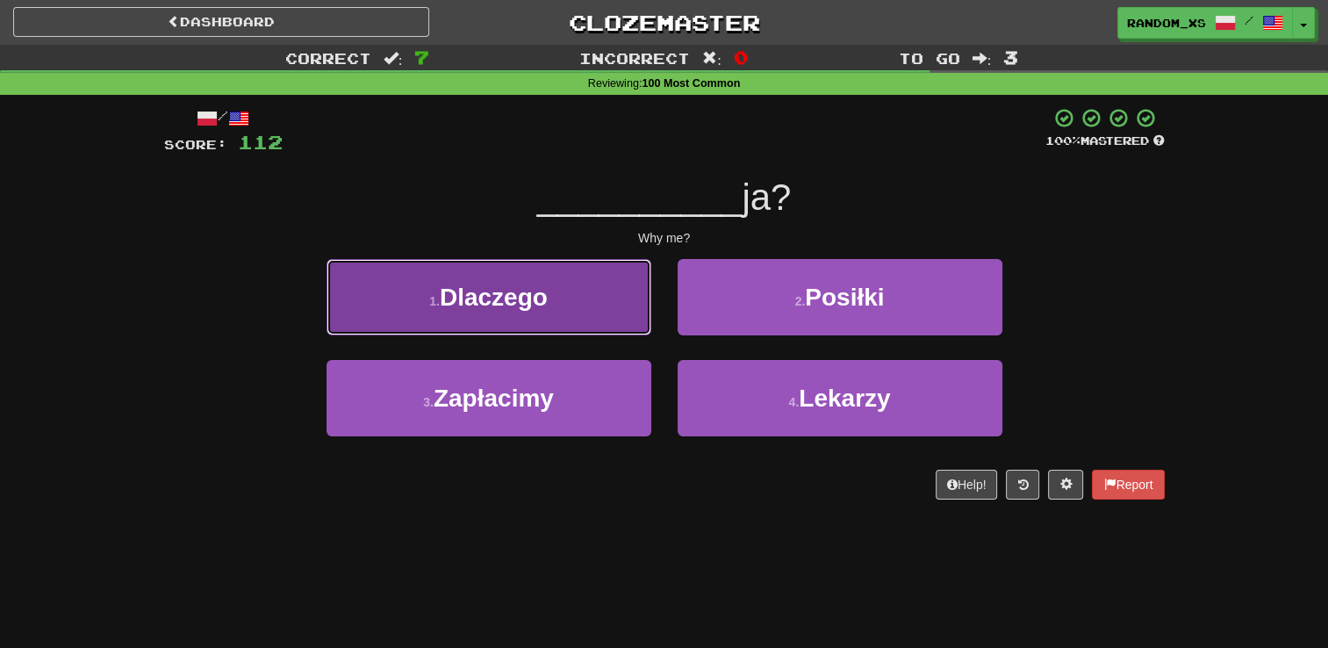
click at [590, 304] on button "1 . Dlaczego" at bounding box center [488, 297] width 325 height 76
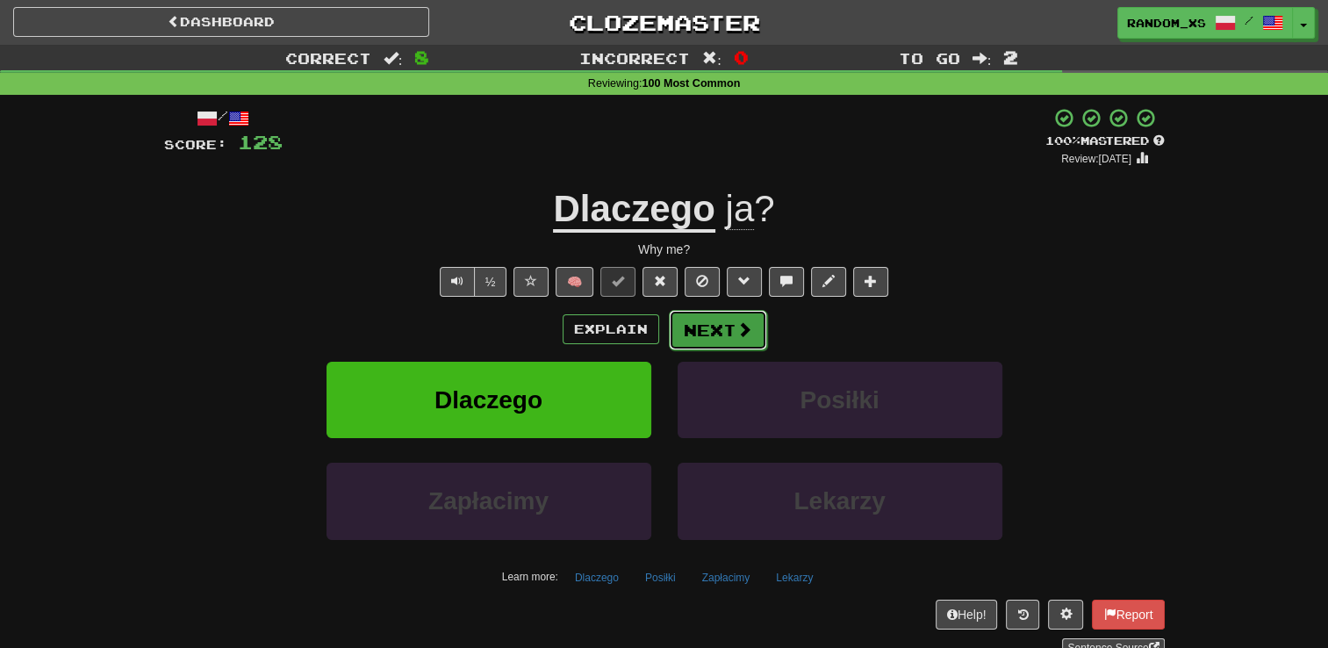
click at [727, 339] on button "Next" at bounding box center [718, 330] width 98 height 40
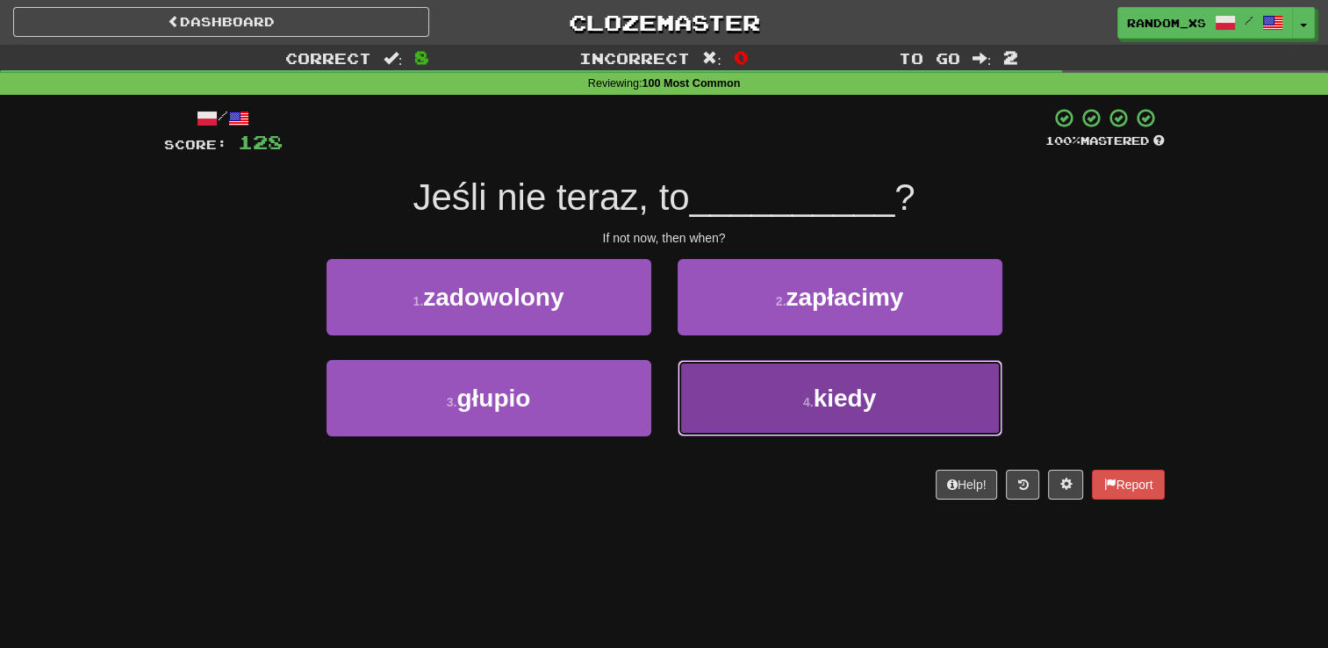
click at [730, 419] on button "4 . kiedy" at bounding box center [839, 398] width 325 height 76
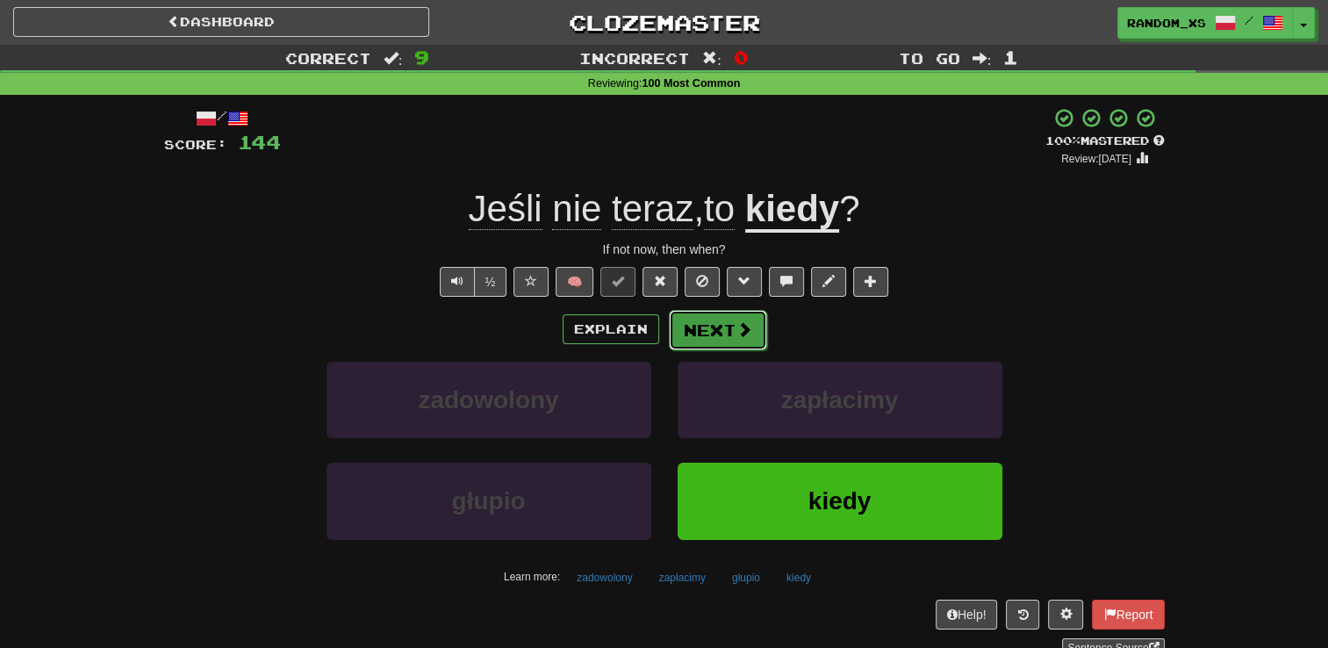
click at [700, 324] on button "Next" at bounding box center [718, 330] width 98 height 40
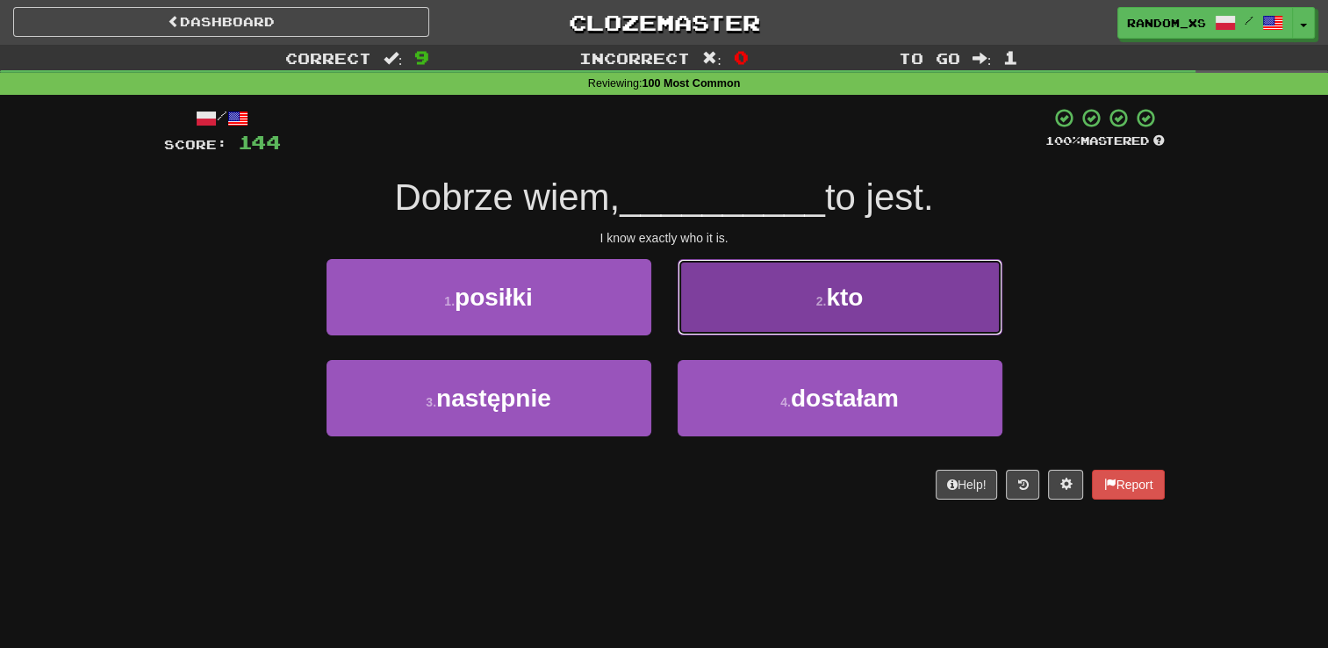
click at [723, 316] on button "2 . kto" at bounding box center [839, 297] width 325 height 76
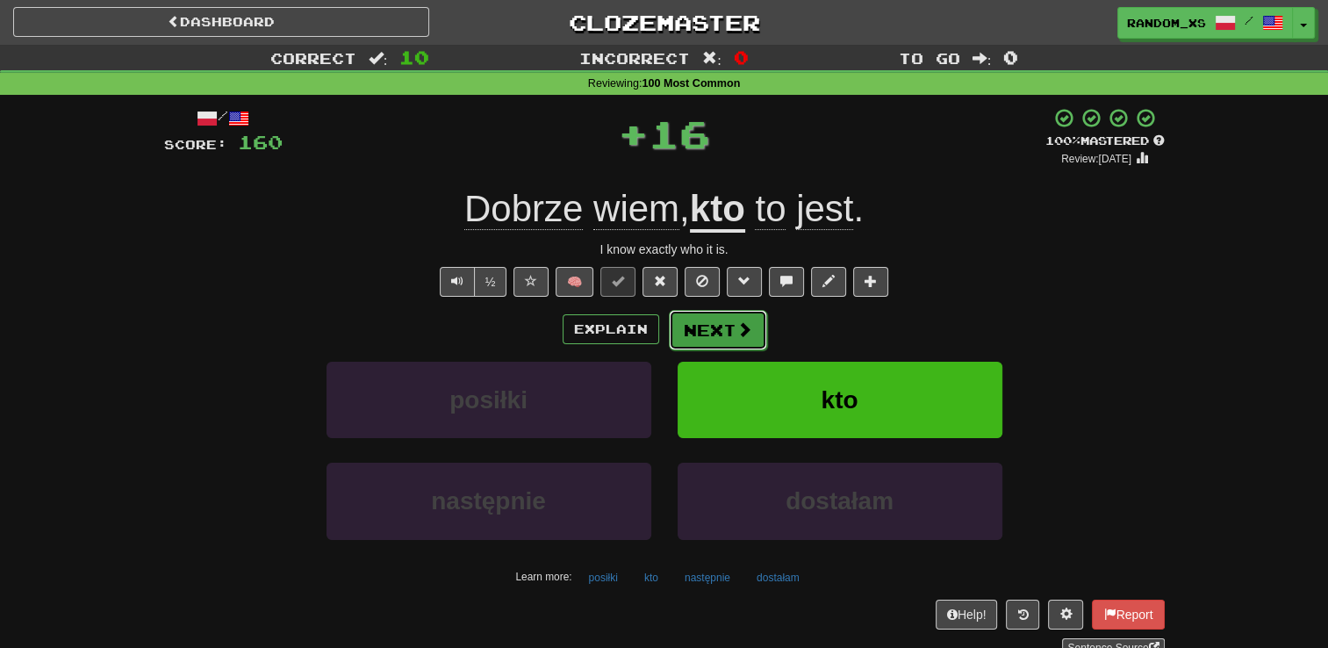
click at [694, 342] on button "Next" at bounding box center [718, 330] width 98 height 40
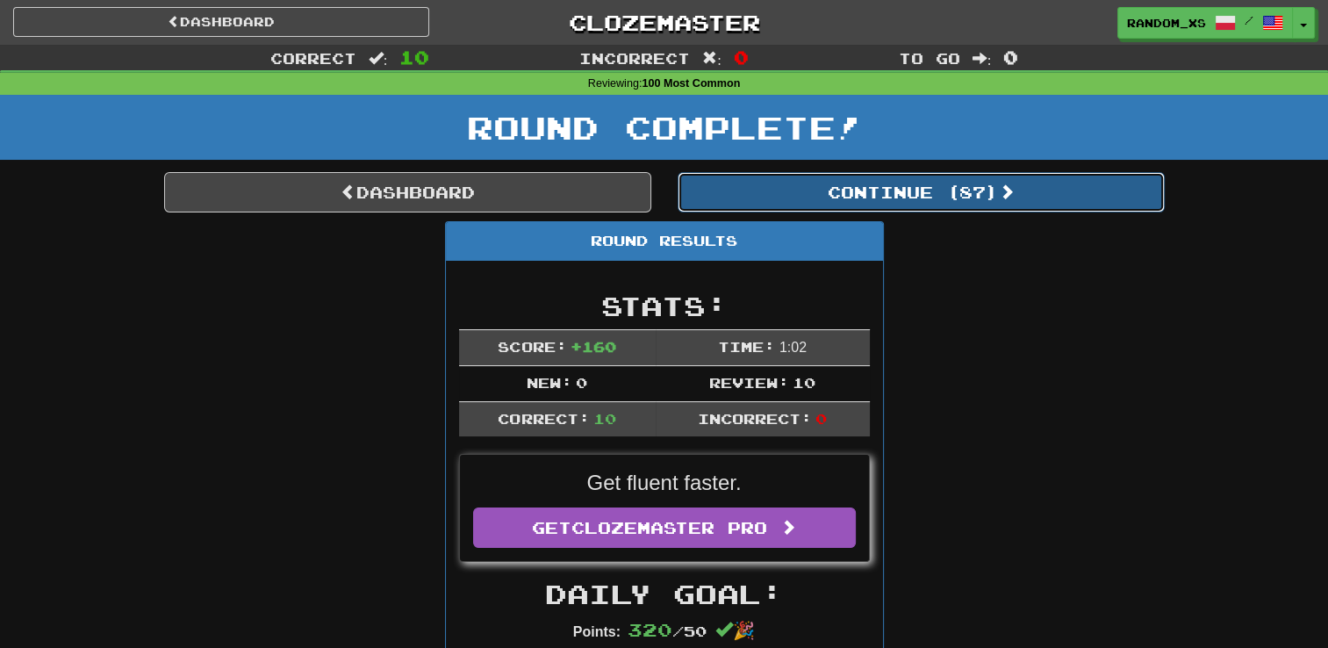
click at [907, 191] on button "Continue ( 87 )" at bounding box center [920, 192] width 487 height 40
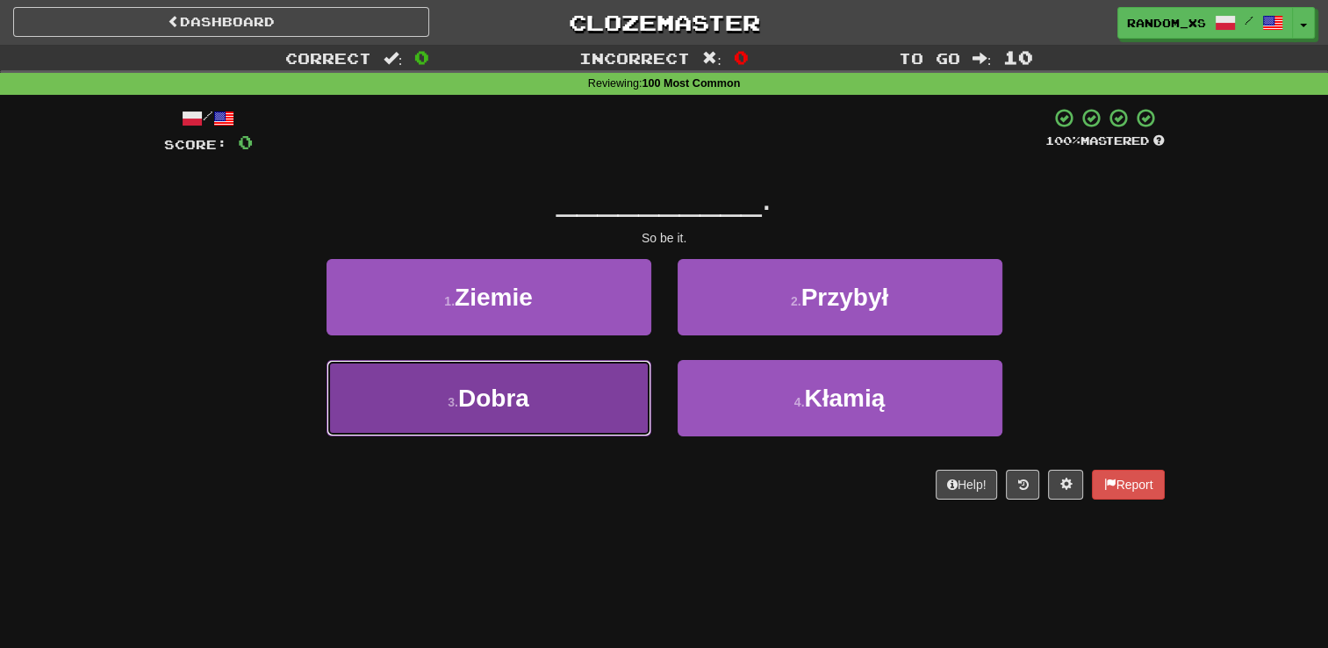
click at [591, 425] on button "3 . Dobra" at bounding box center [488, 398] width 325 height 76
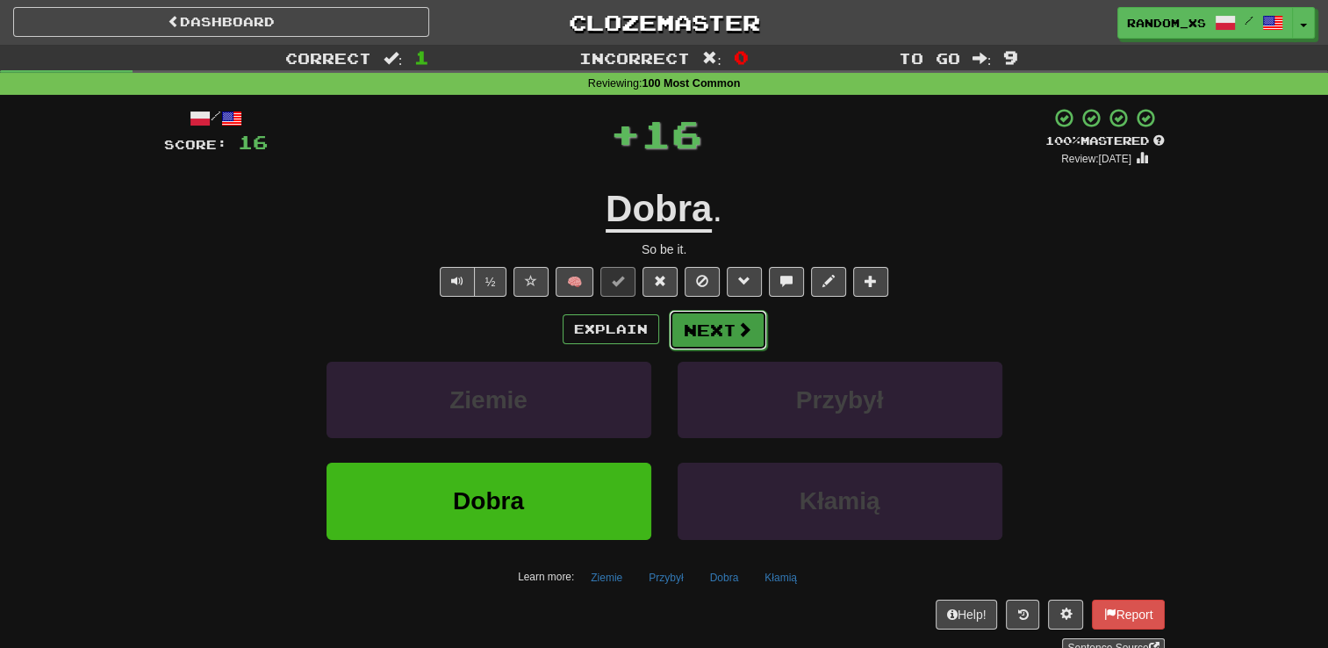
click at [699, 328] on button "Next" at bounding box center [718, 330] width 98 height 40
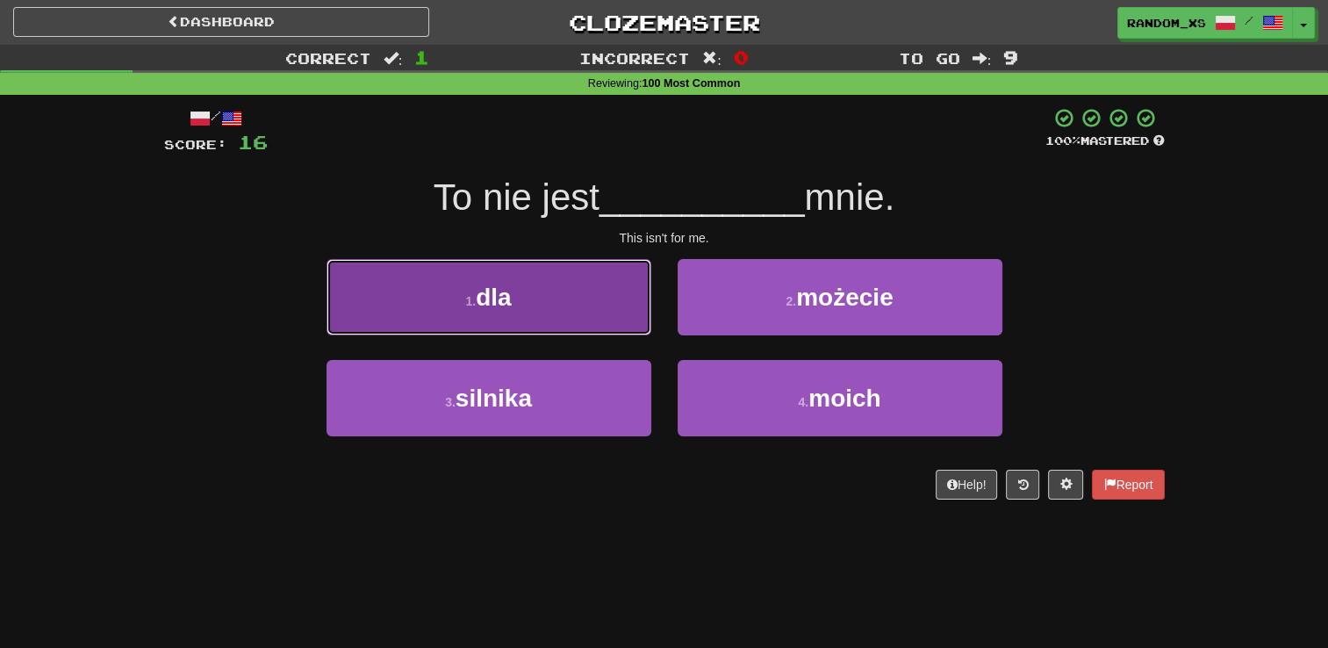
click at [598, 327] on button "1 . dla" at bounding box center [488, 297] width 325 height 76
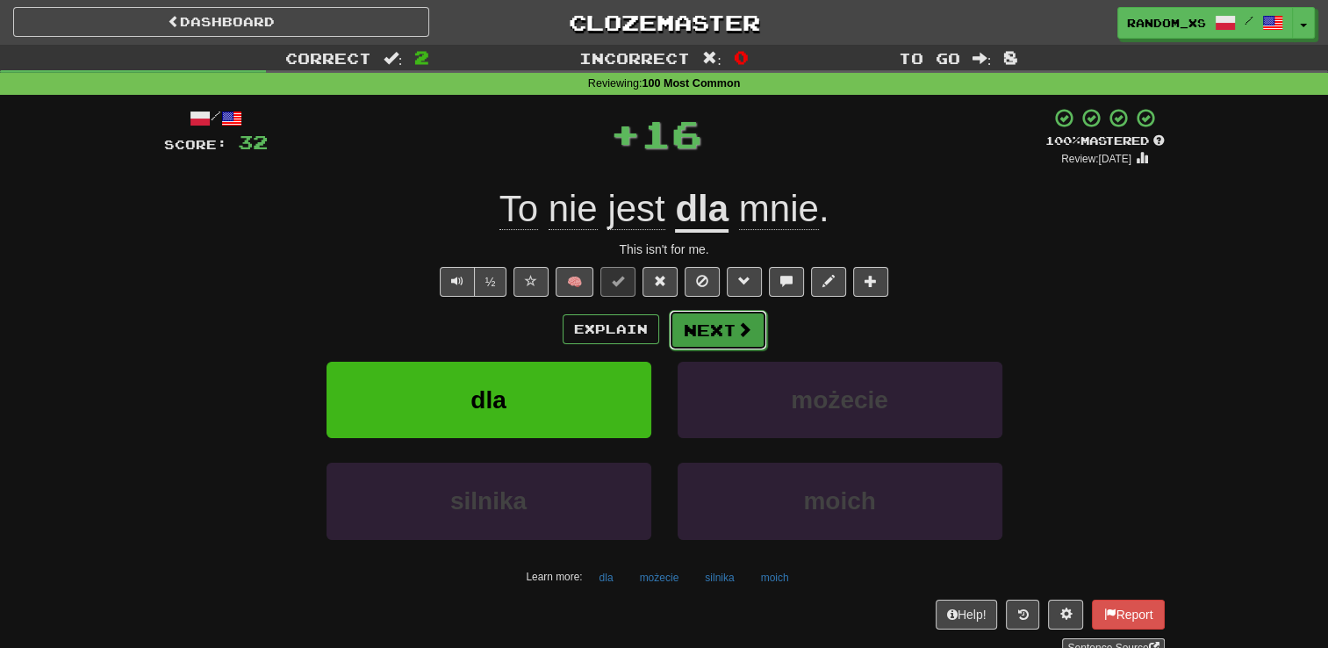
click at [716, 336] on button "Next" at bounding box center [718, 330] width 98 height 40
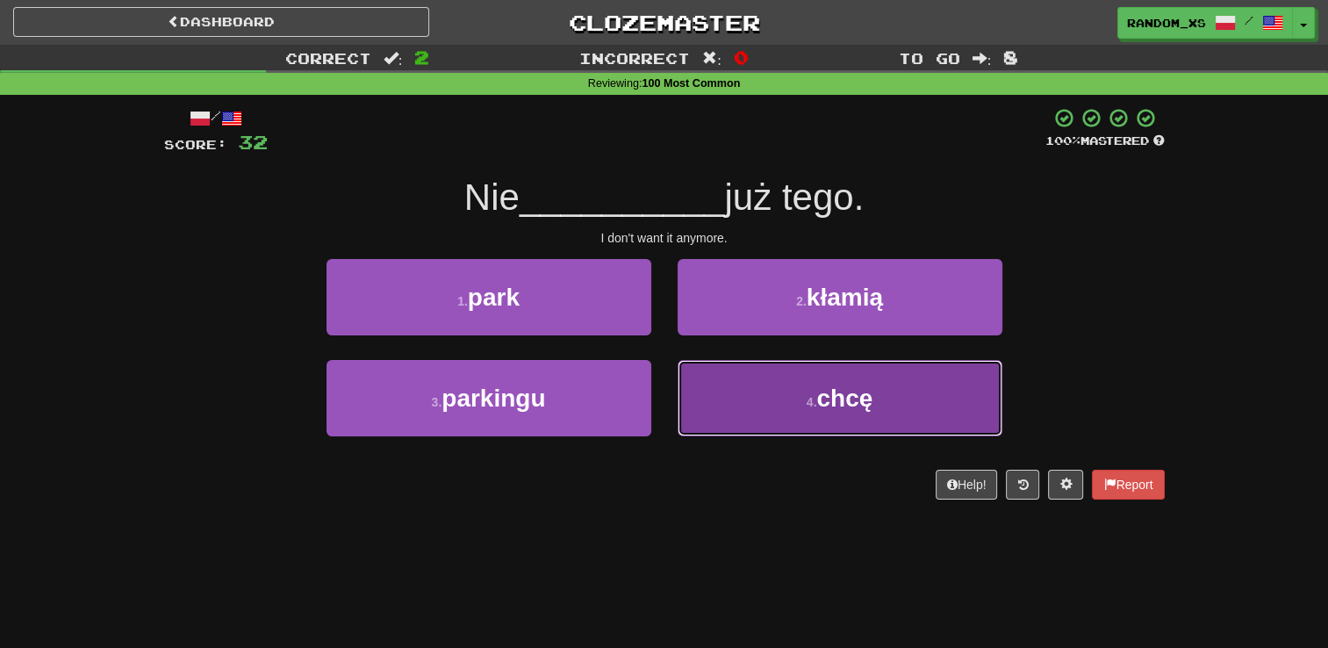
click at [750, 409] on button "4 . chcę" at bounding box center [839, 398] width 325 height 76
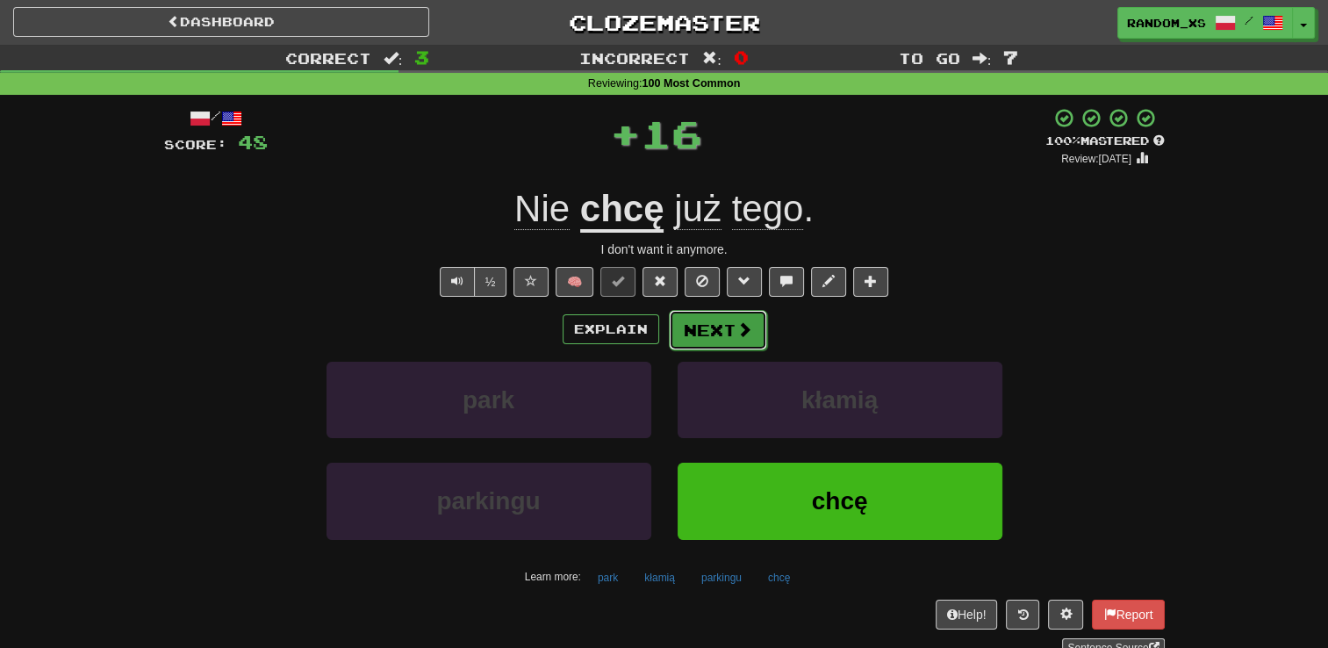
click at [690, 330] on button "Next" at bounding box center [718, 330] width 98 height 40
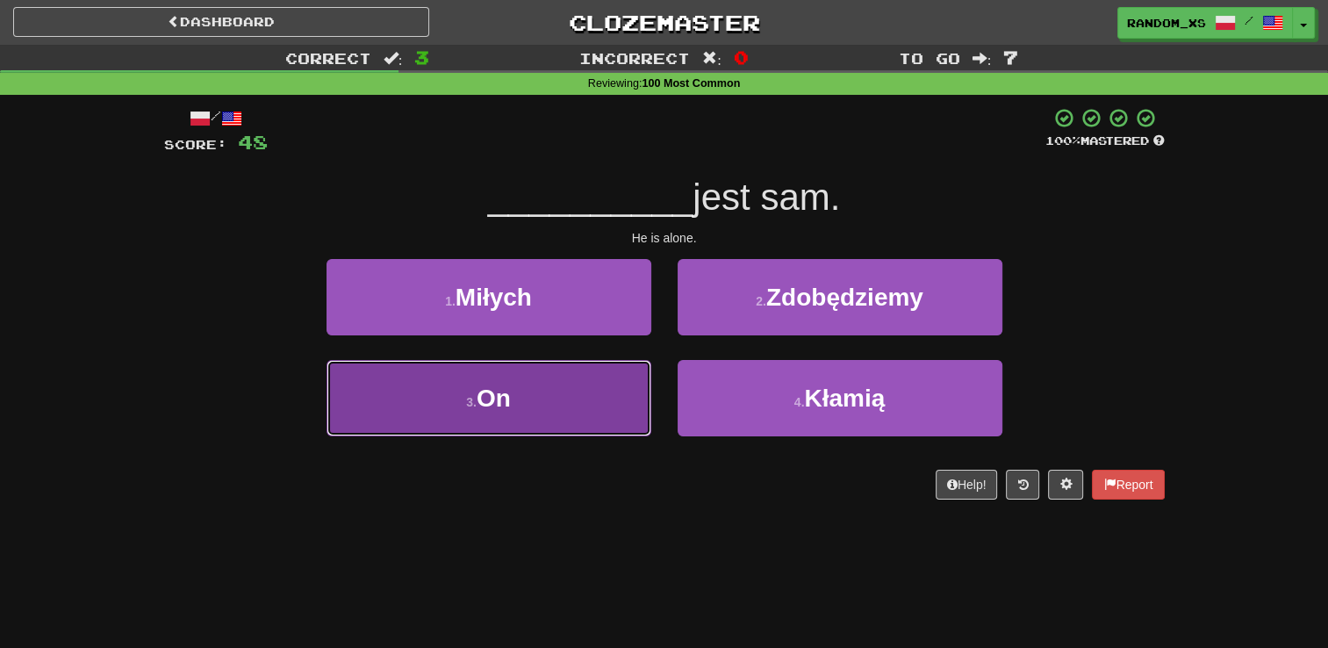
click at [598, 416] on button "3 . On" at bounding box center [488, 398] width 325 height 76
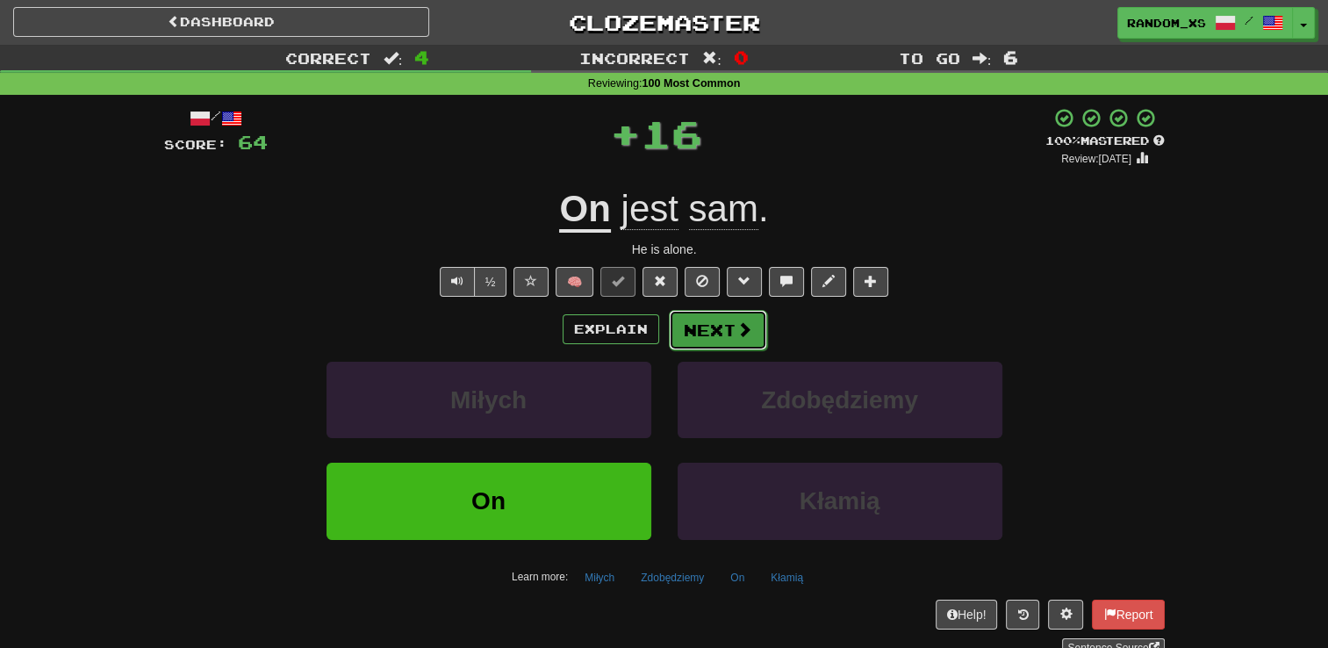
click at [698, 338] on button "Next" at bounding box center [718, 330] width 98 height 40
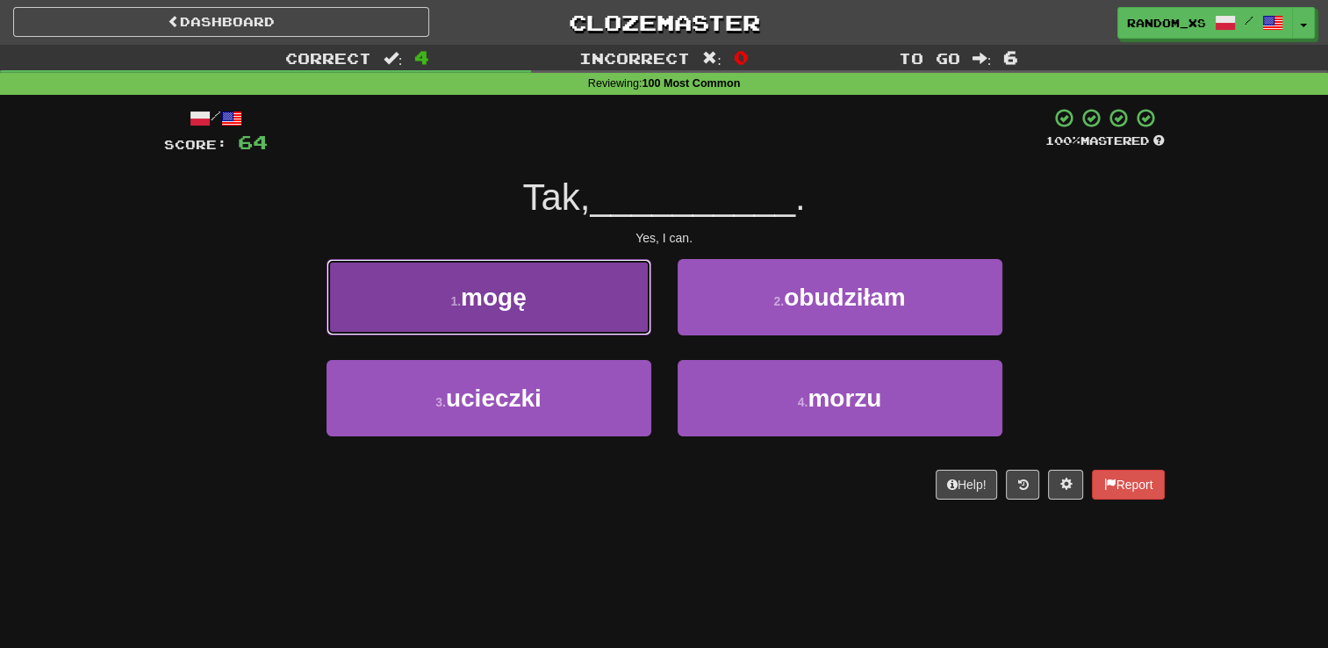
click at [621, 318] on button "1 . mogę" at bounding box center [488, 297] width 325 height 76
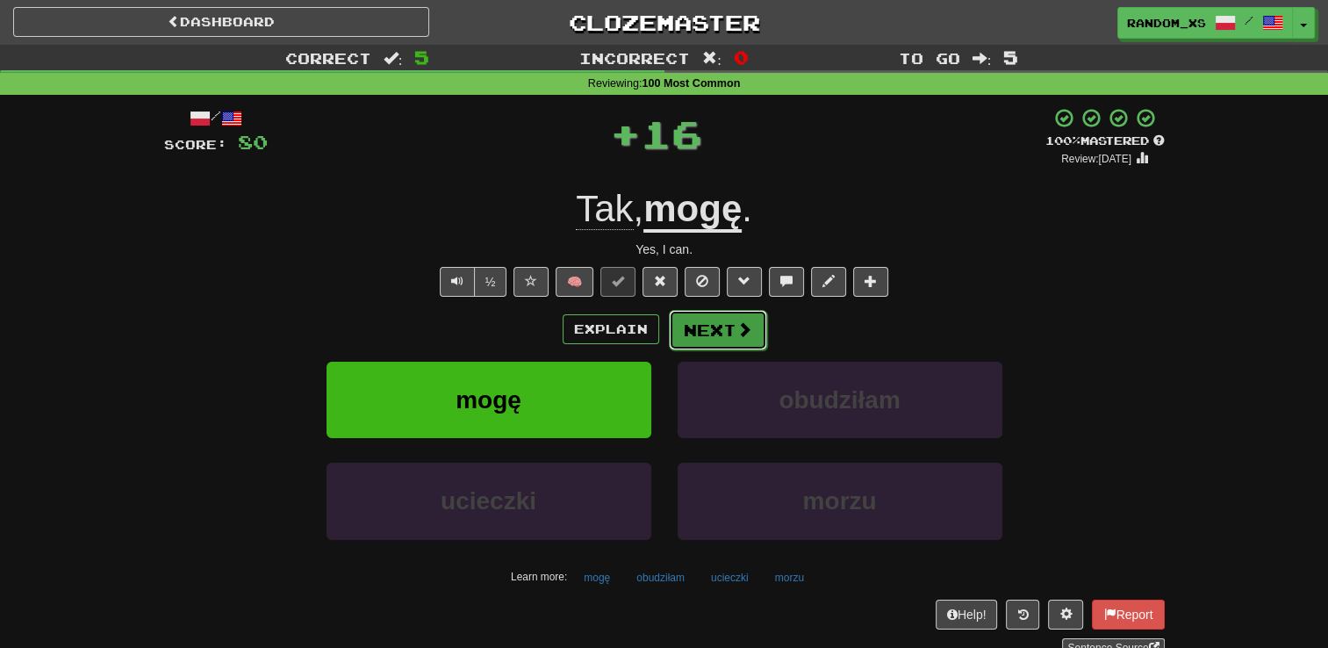
click at [722, 327] on button "Next" at bounding box center [718, 330] width 98 height 40
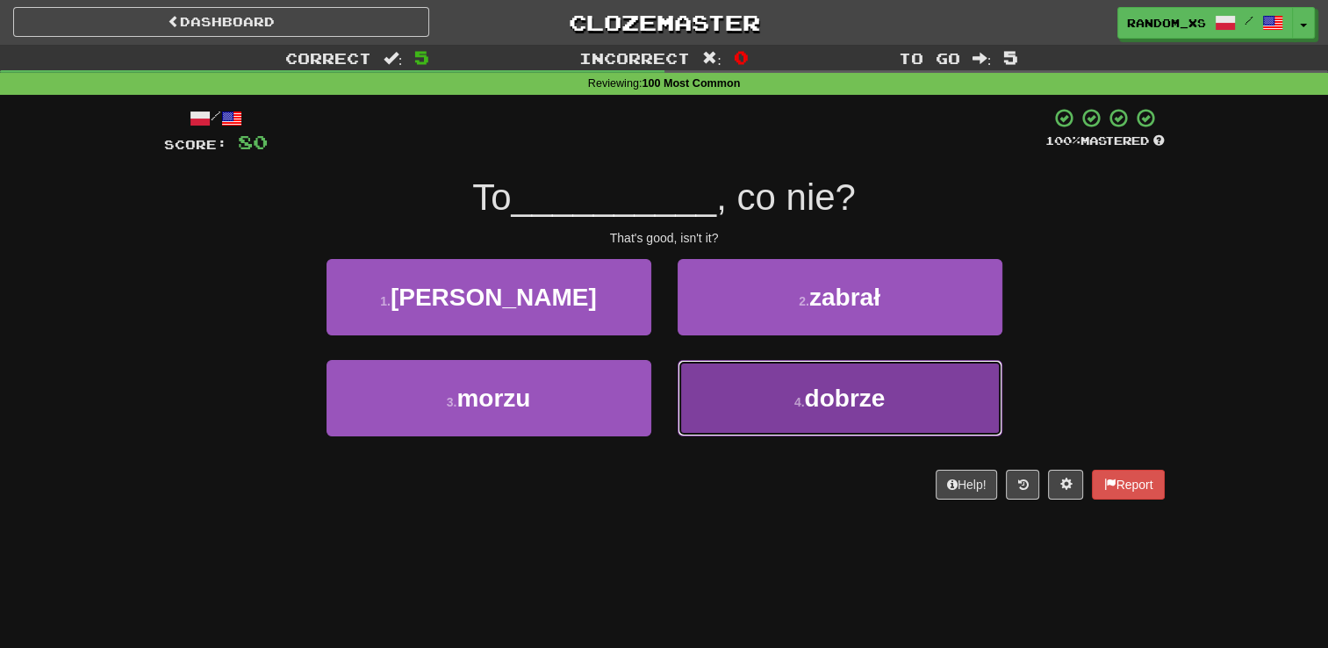
click at [752, 406] on button "4 . dobrze" at bounding box center [839, 398] width 325 height 76
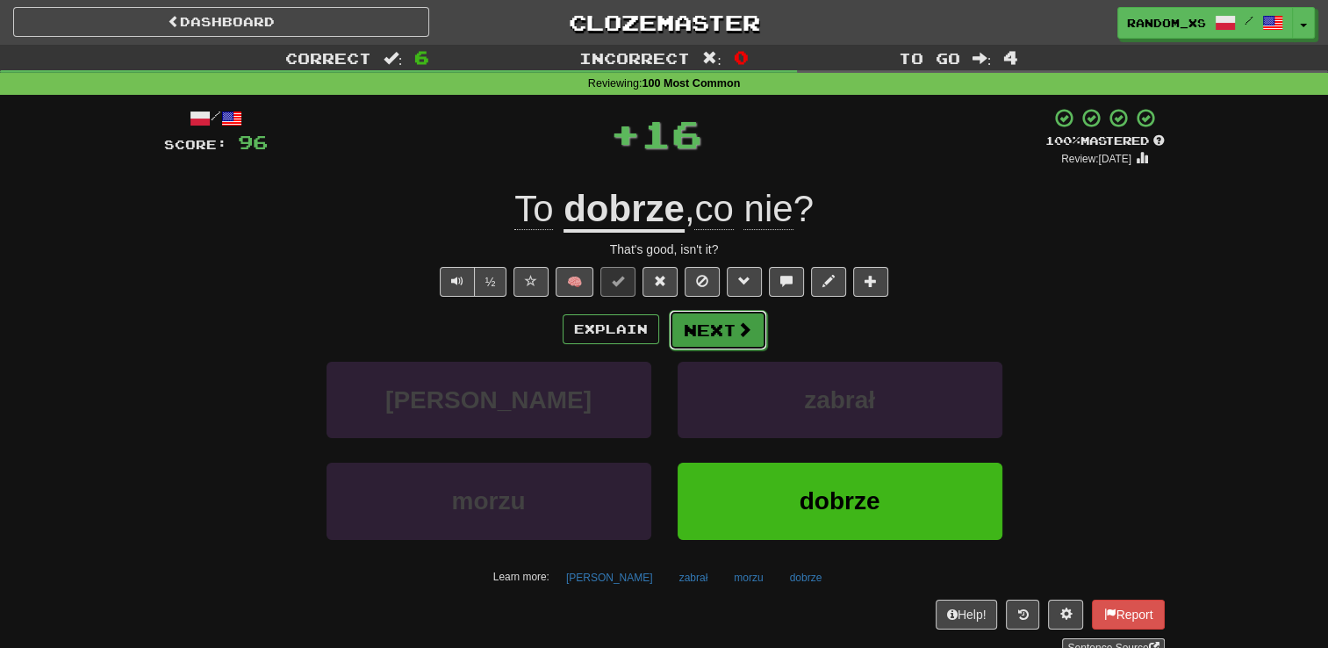
click at [720, 339] on button "Next" at bounding box center [718, 330] width 98 height 40
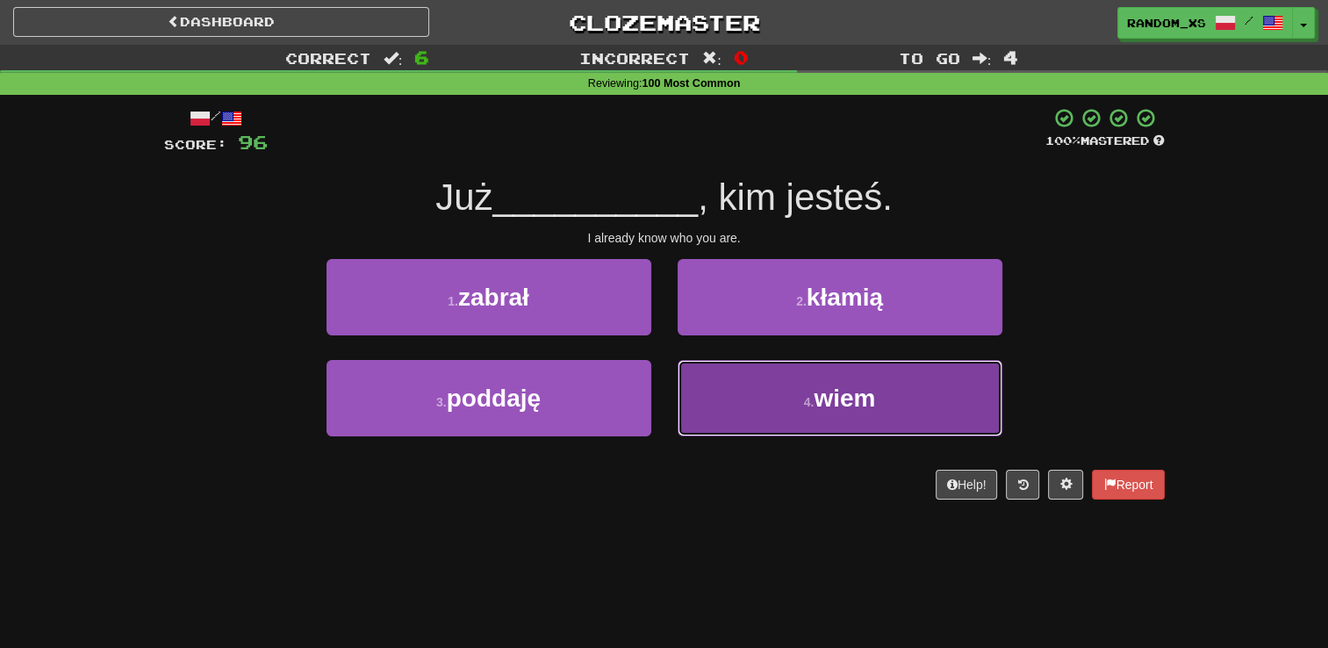
click at [733, 405] on button "4 . wiem" at bounding box center [839, 398] width 325 height 76
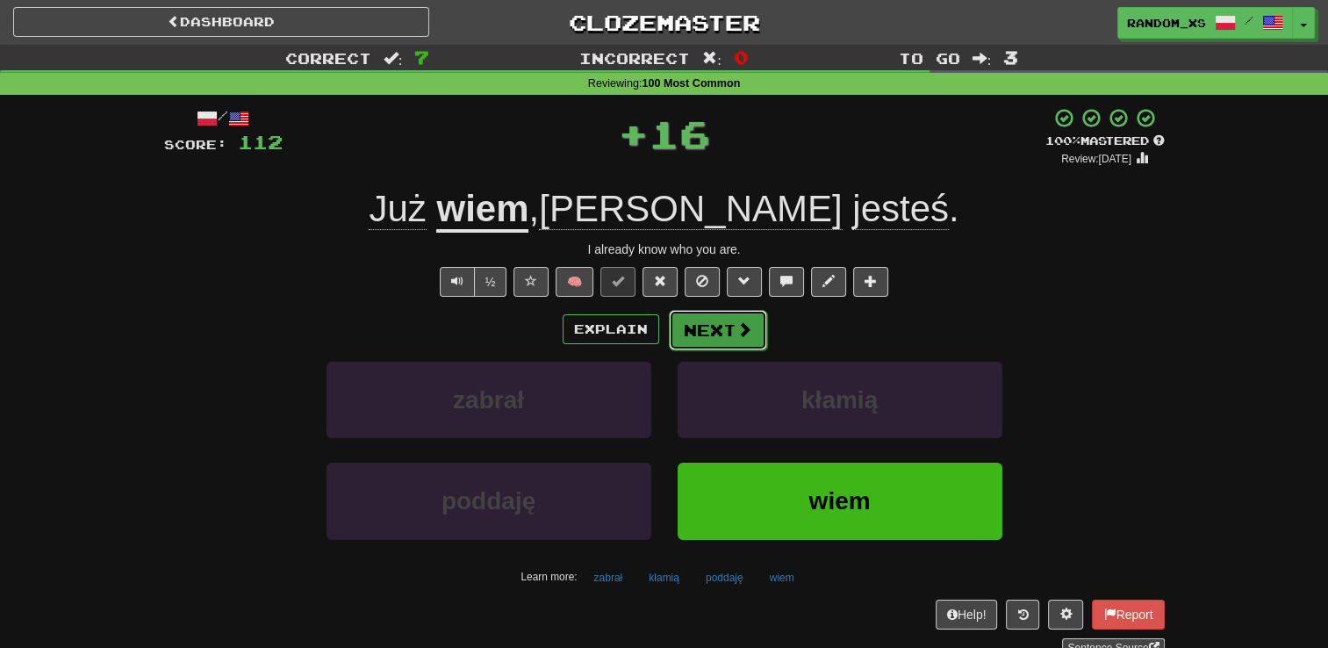
click at [691, 329] on button "Next" at bounding box center [718, 330] width 98 height 40
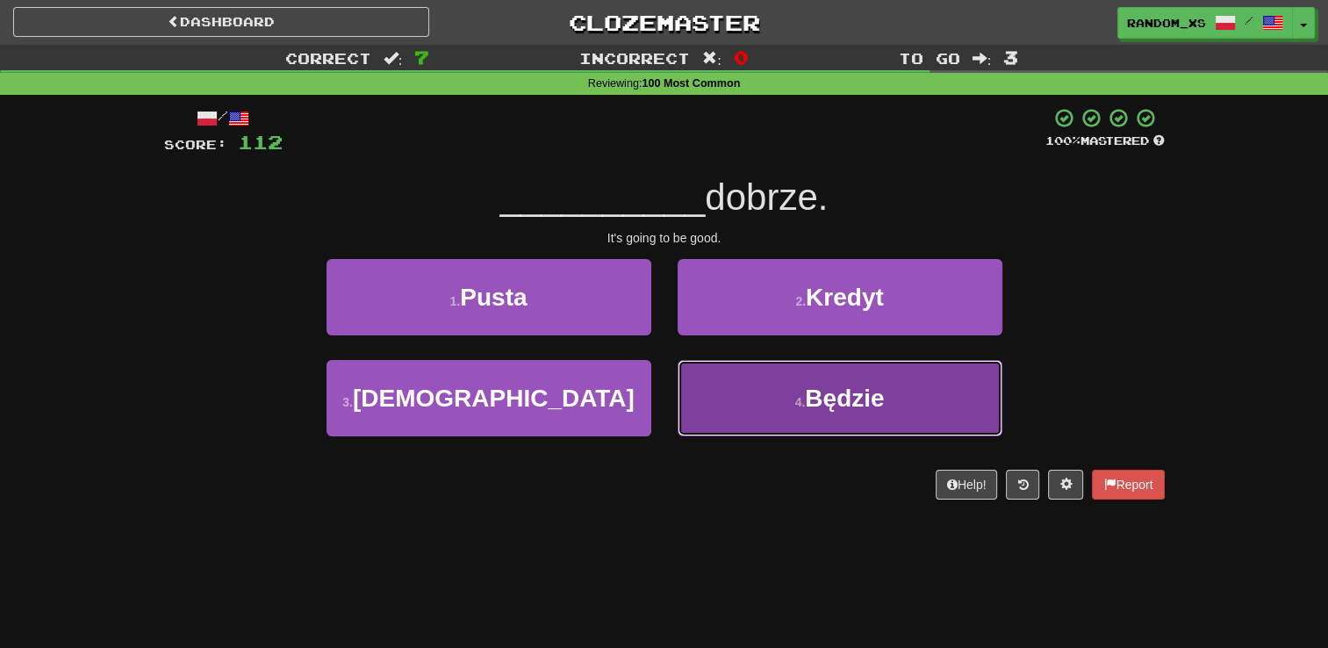
click at [720, 402] on button "4 . [GEOGRAPHIC_DATA]" at bounding box center [839, 398] width 325 height 76
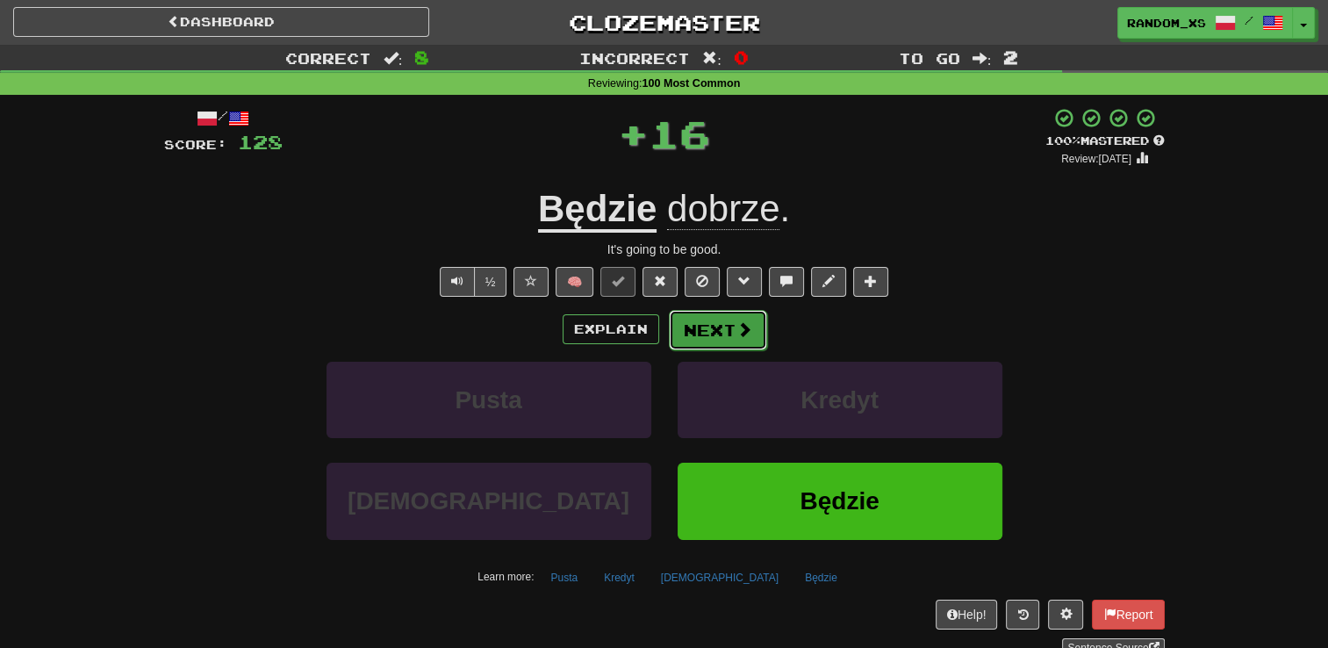
click at [694, 335] on button "Next" at bounding box center [718, 330] width 98 height 40
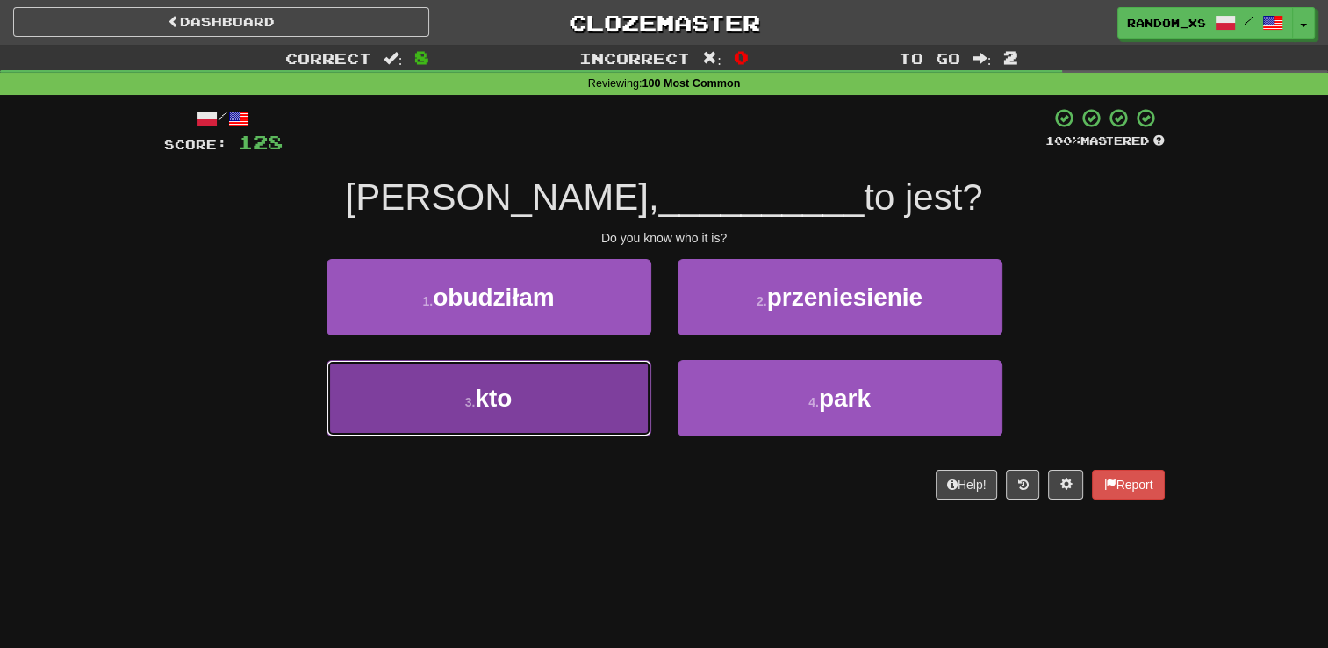
click at [590, 403] on button "3 . kto" at bounding box center [488, 398] width 325 height 76
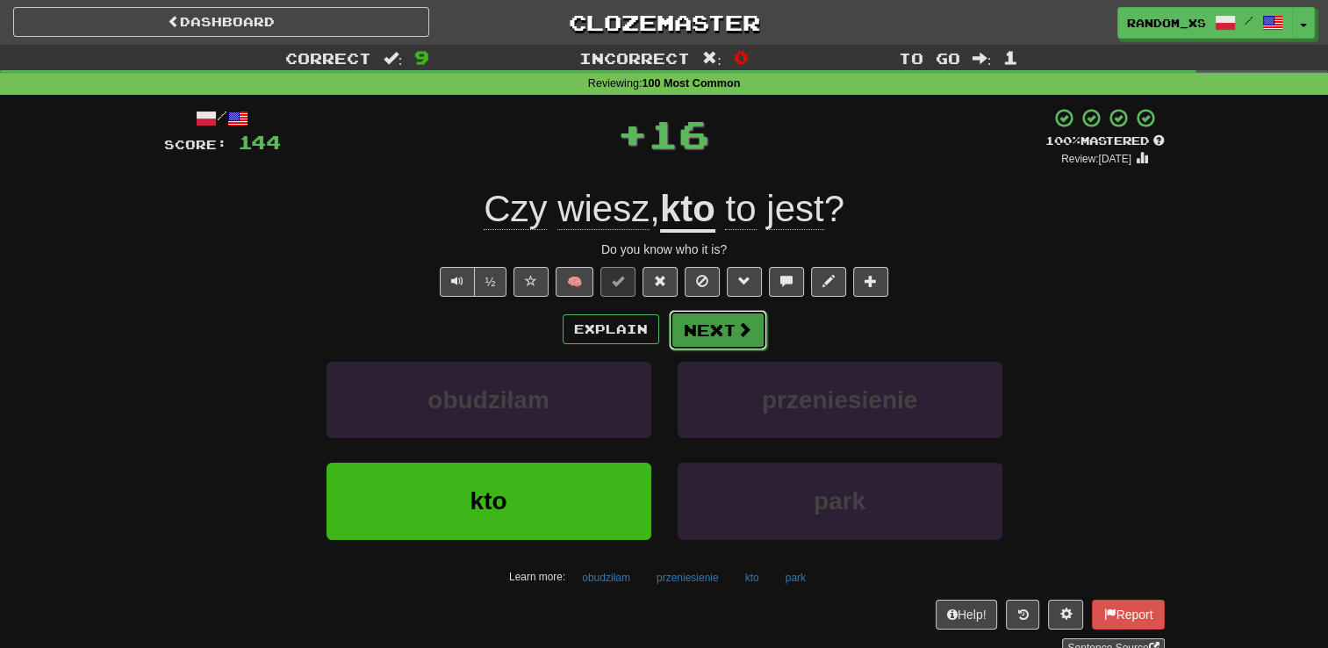
click at [712, 330] on button "Next" at bounding box center [718, 330] width 98 height 40
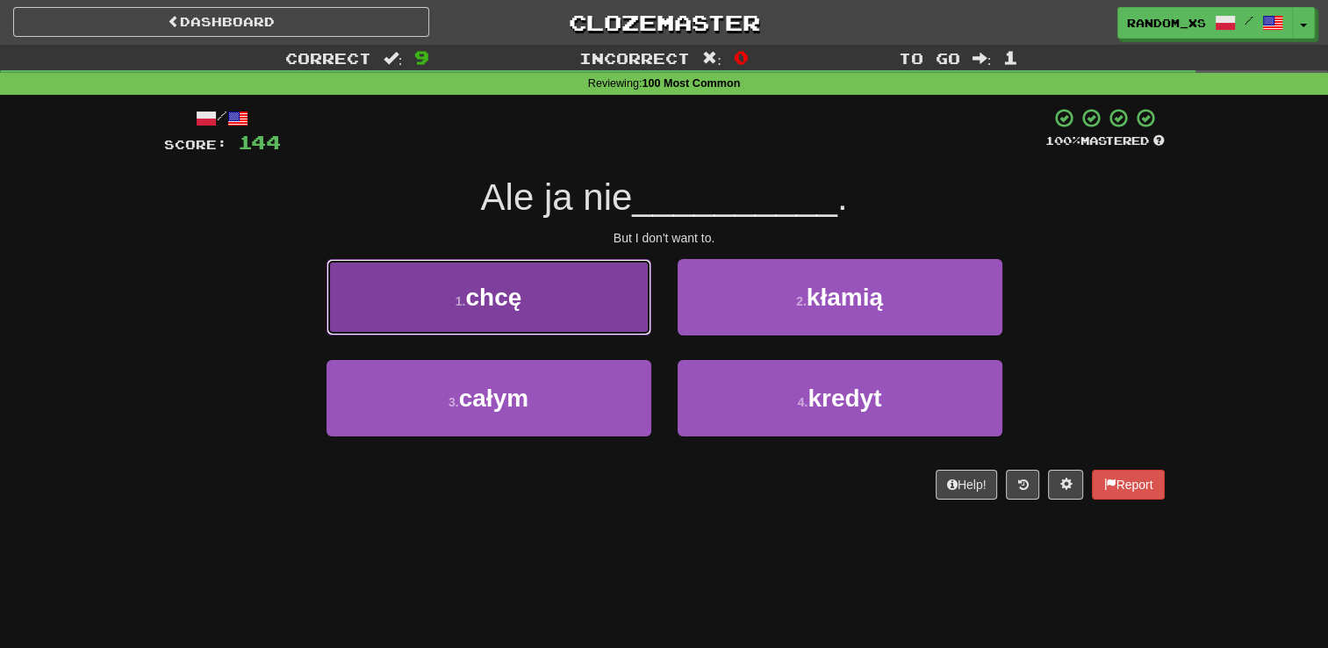
click at [598, 303] on button "1 . chcę" at bounding box center [488, 297] width 325 height 76
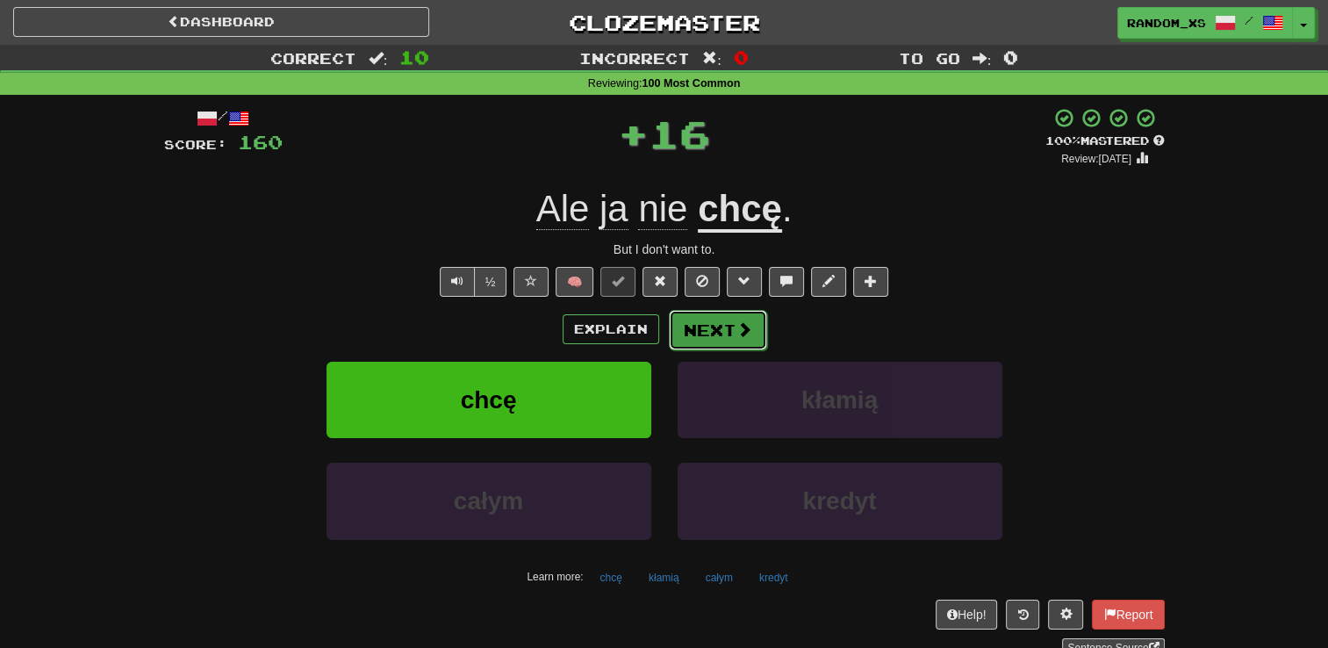
click at [719, 325] on button "Next" at bounding box center [718, 330] width 98 height 40
